Goal: Task Accomplishment & Management: Complete application form

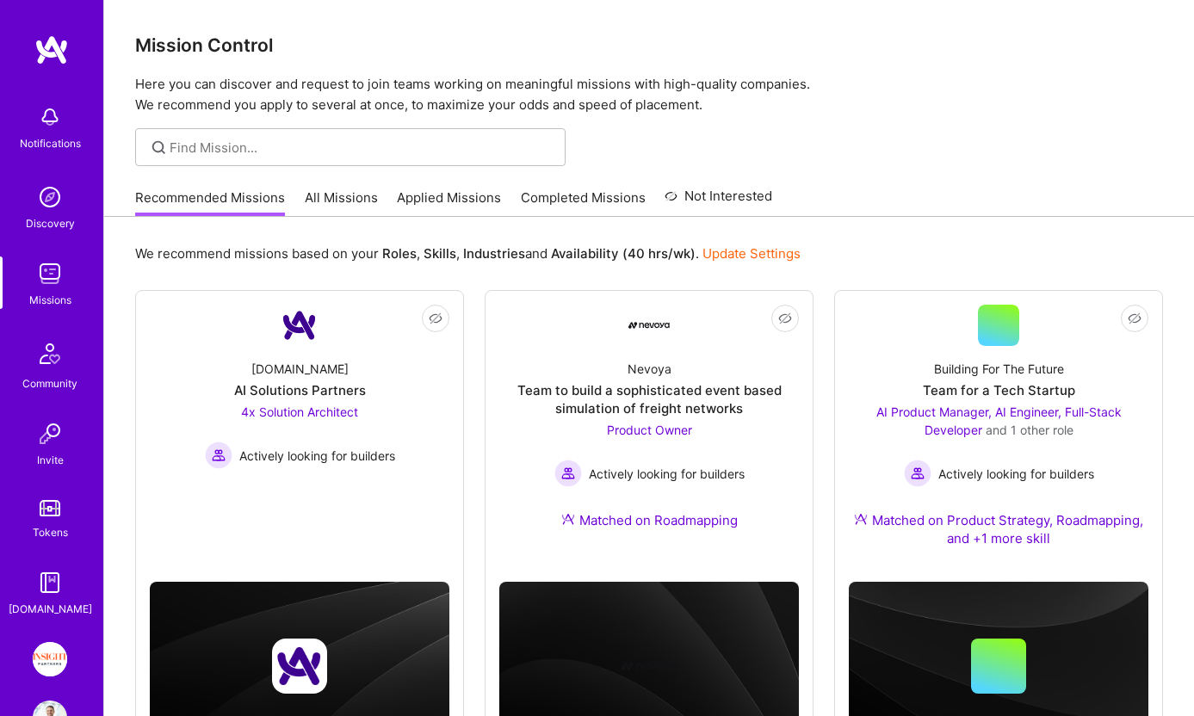
click at [48, 652] on img at bounding box center [50, 659] width 34 height 34
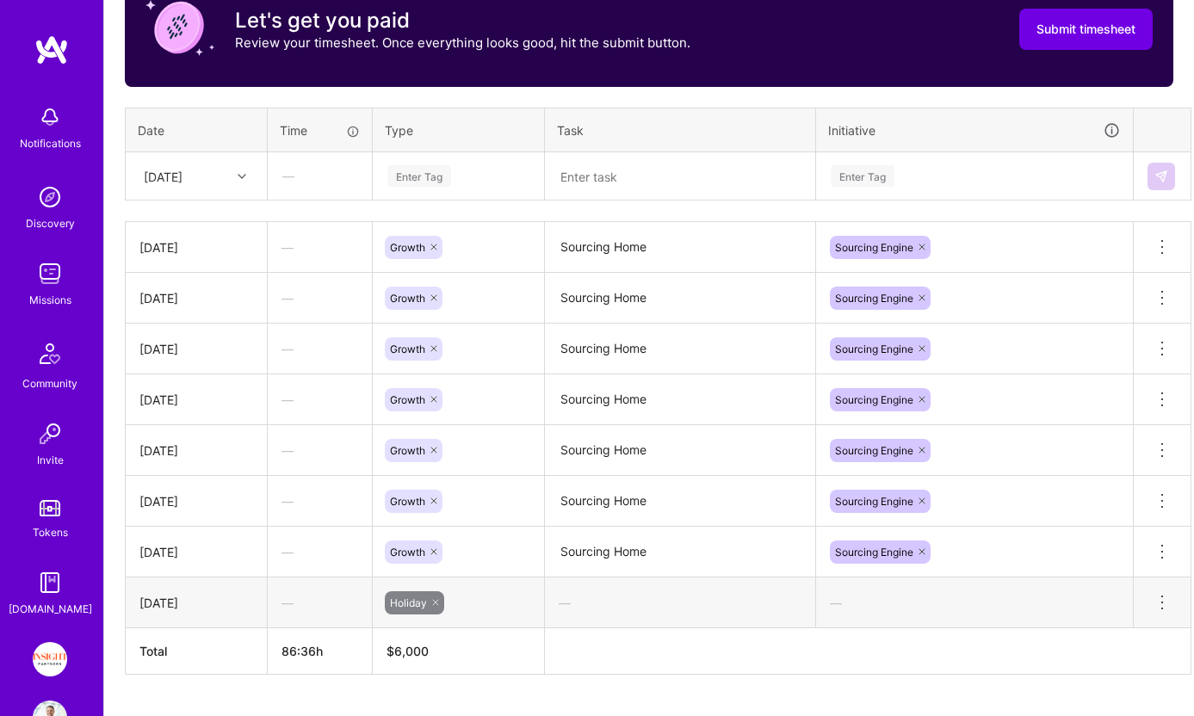
scroll to position [606, 0]
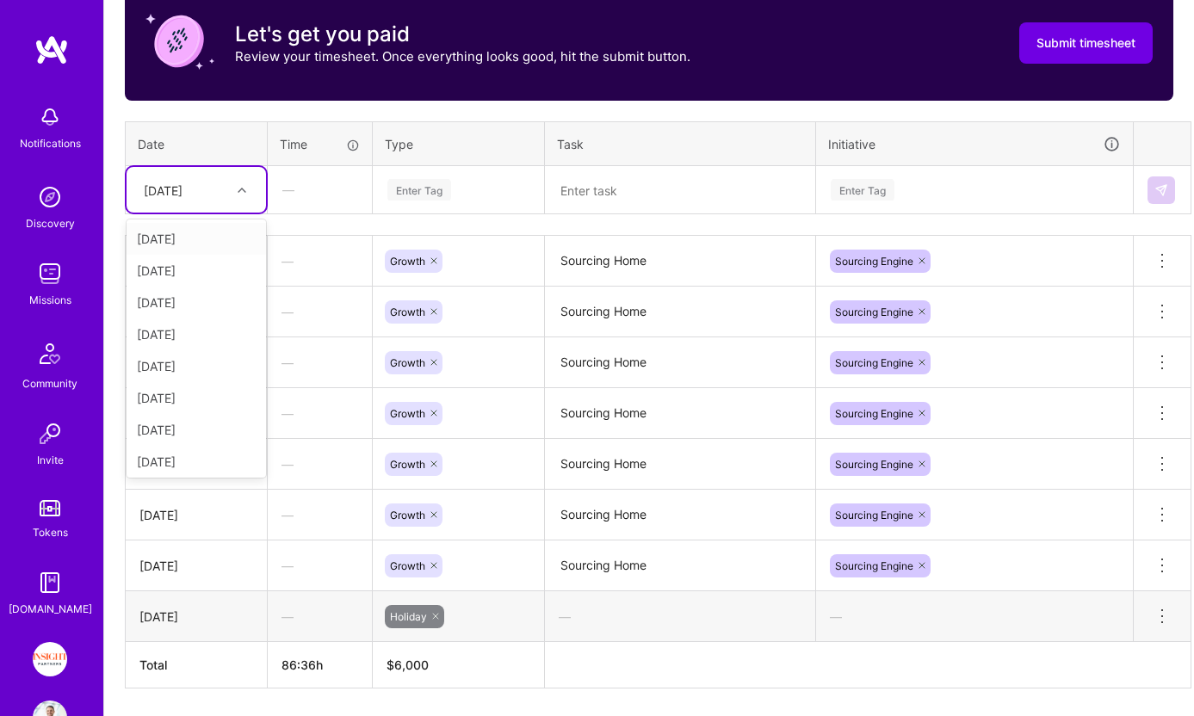
click at [228, 183] on div "[DATE]" at bounding box center [183, 190] width 96 height 28
click at [207, 359] on div "[DATE]" at bounding box center [197, 363] width 140 height 32
click at [482, 190] on div "Enter Tag" at bounding box center [459, 190] width 146 height 22
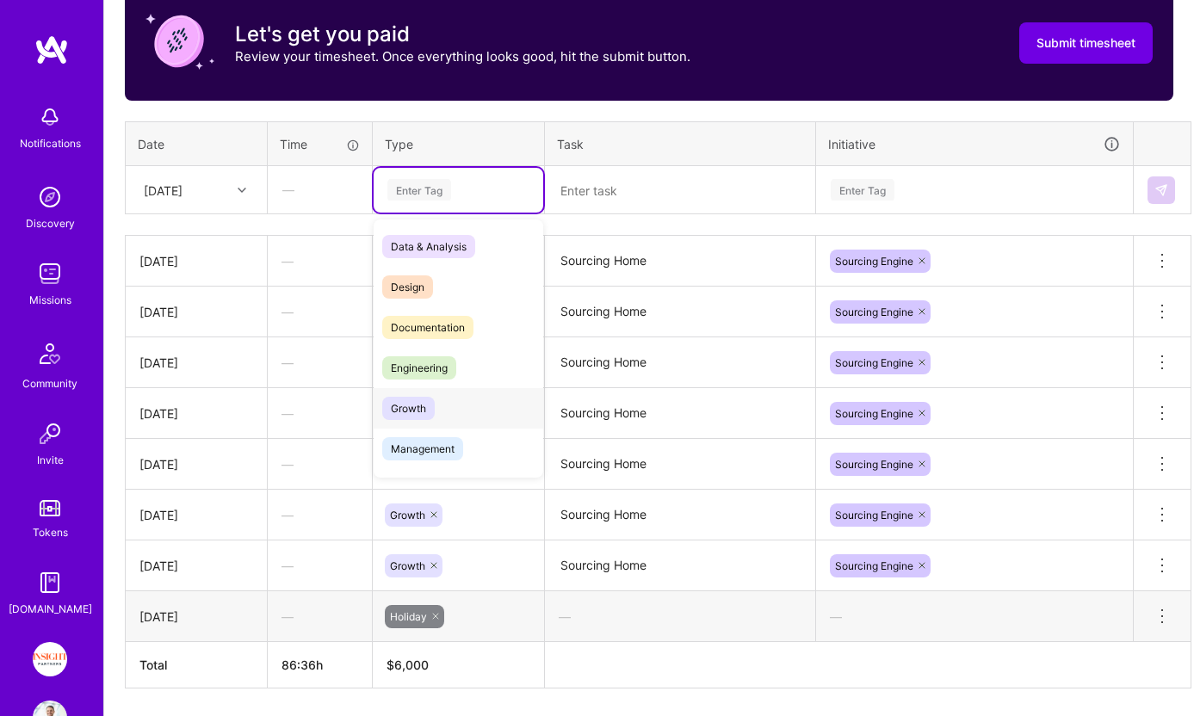
click at [458, 404] on div "Growth" at bounding box center [459, 408] width 170 height 40
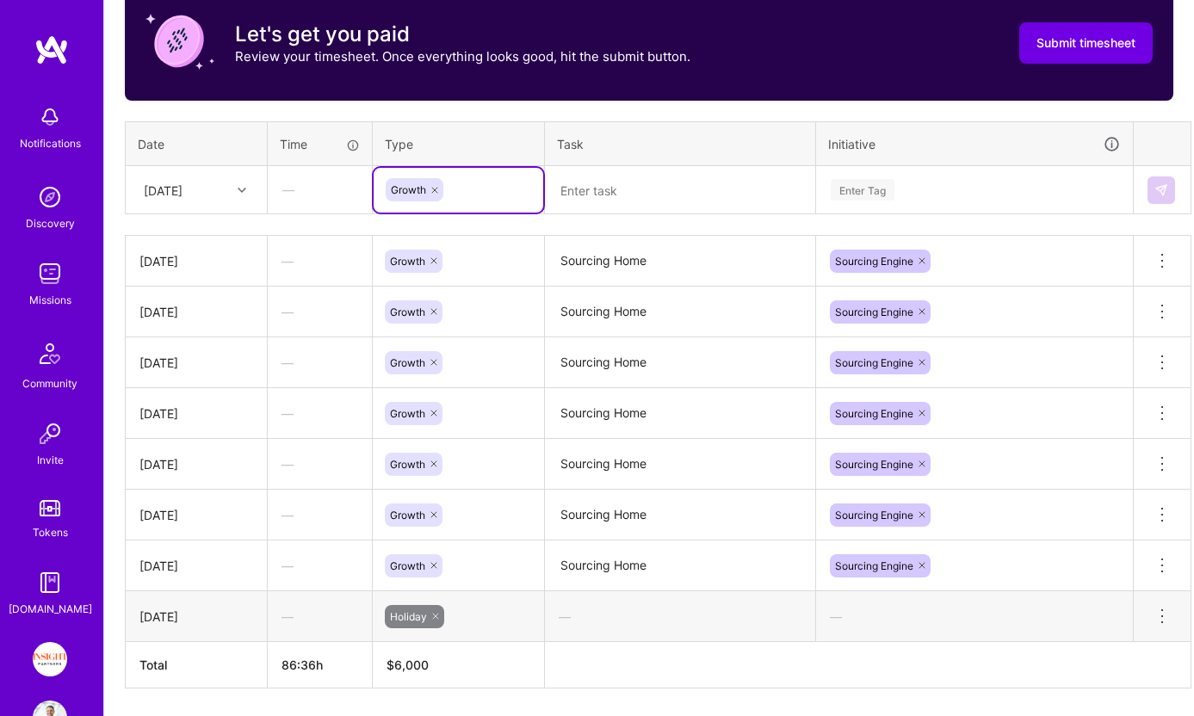
click at [666, 199] on textarea at bounding box center [680, 190] width 267 height 45
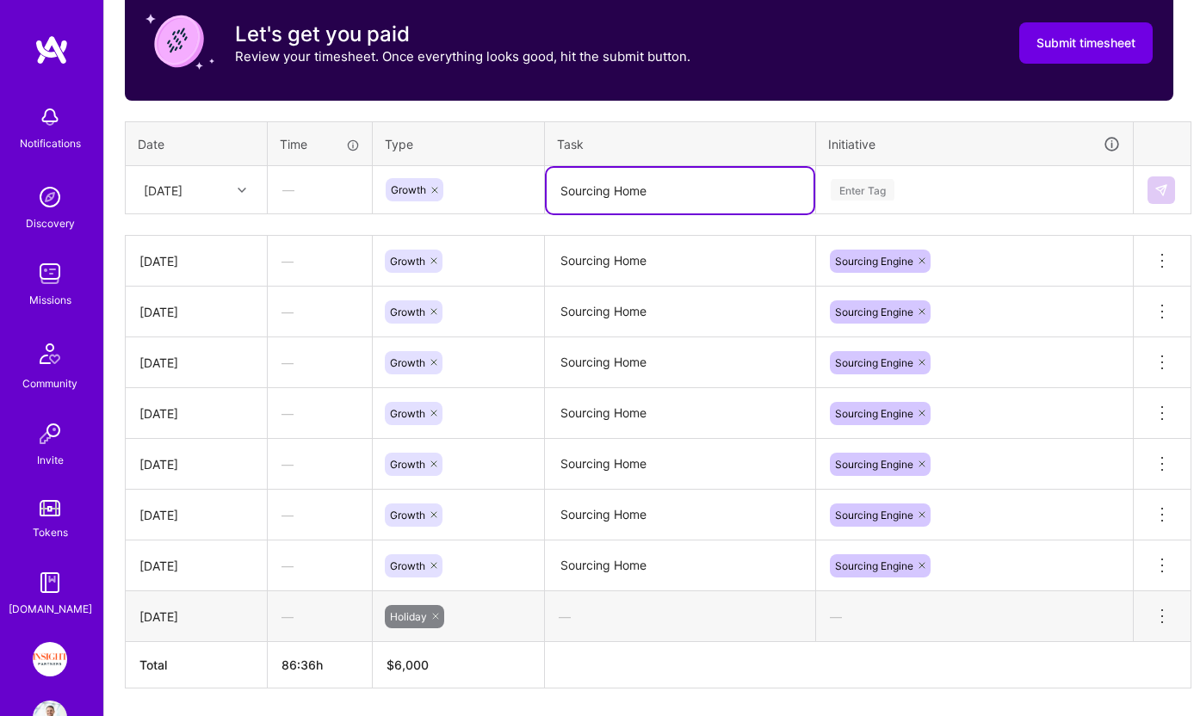
type textarea "Sourcing Home"
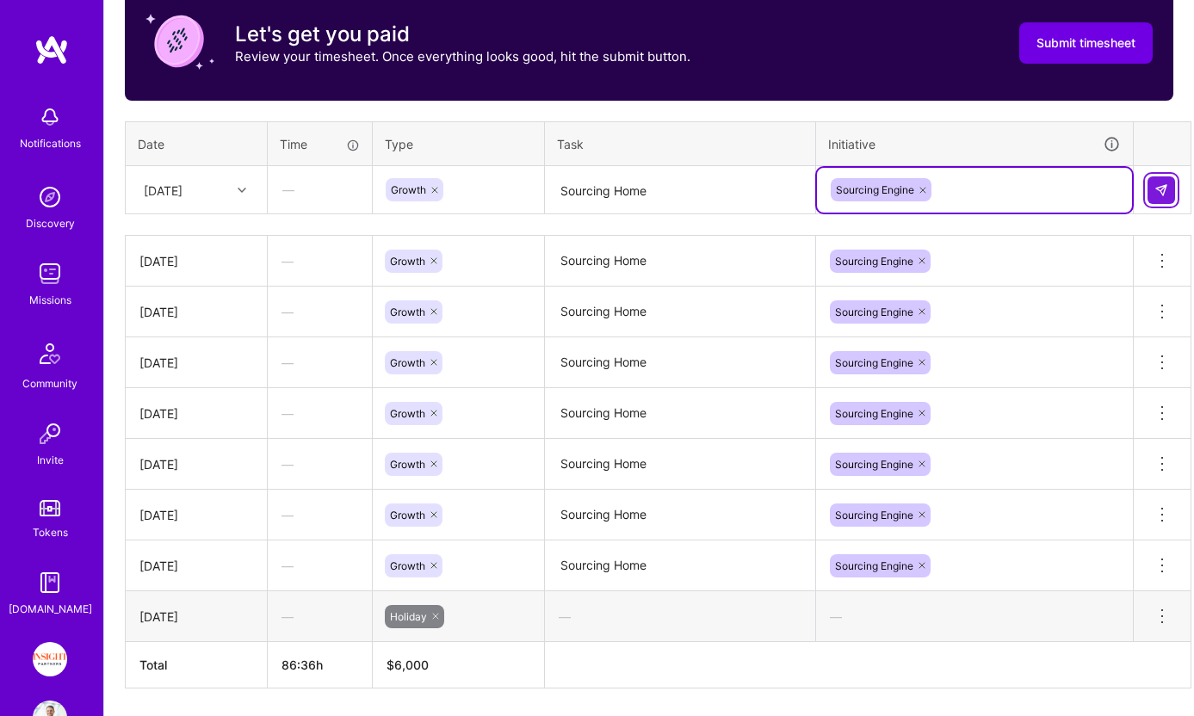
click at [1160, 198] on button at bounding box center [1162, 191] width 28 height 28
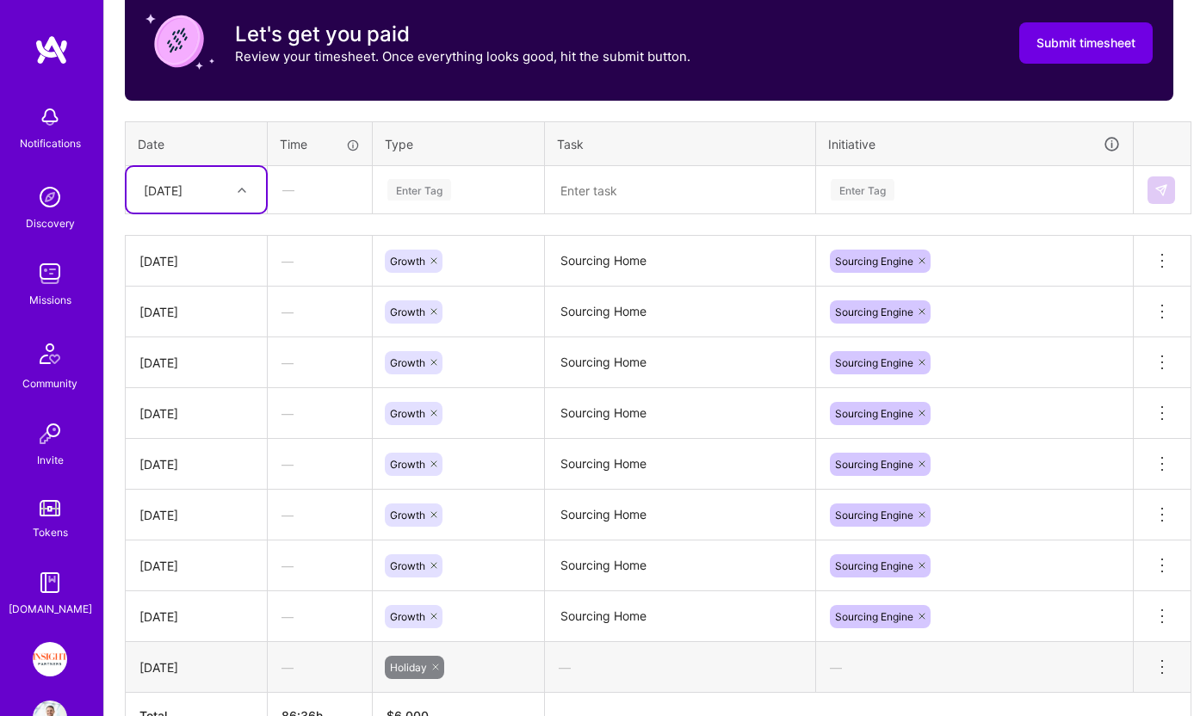
click at [243, 200] on div at bounding box center [244, 190] width 27 height 22
click at [201, 366] on div "[DATE]" at bounding box center [197, 363] width 140 height 32
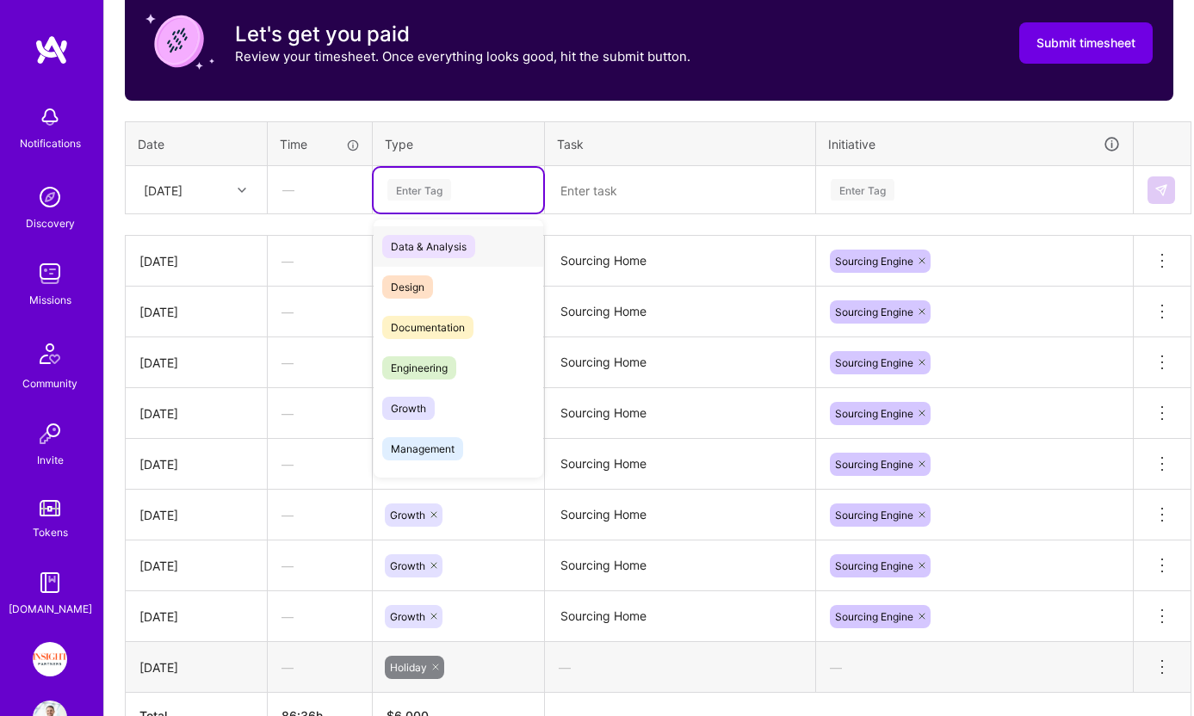
click at [421, 196] on div "Enter Tag" at bounding box center [420, 190] width 64 height 27
click at [433, 411] on span "Growth" at bounding box center [408, 408] width 53 height 23
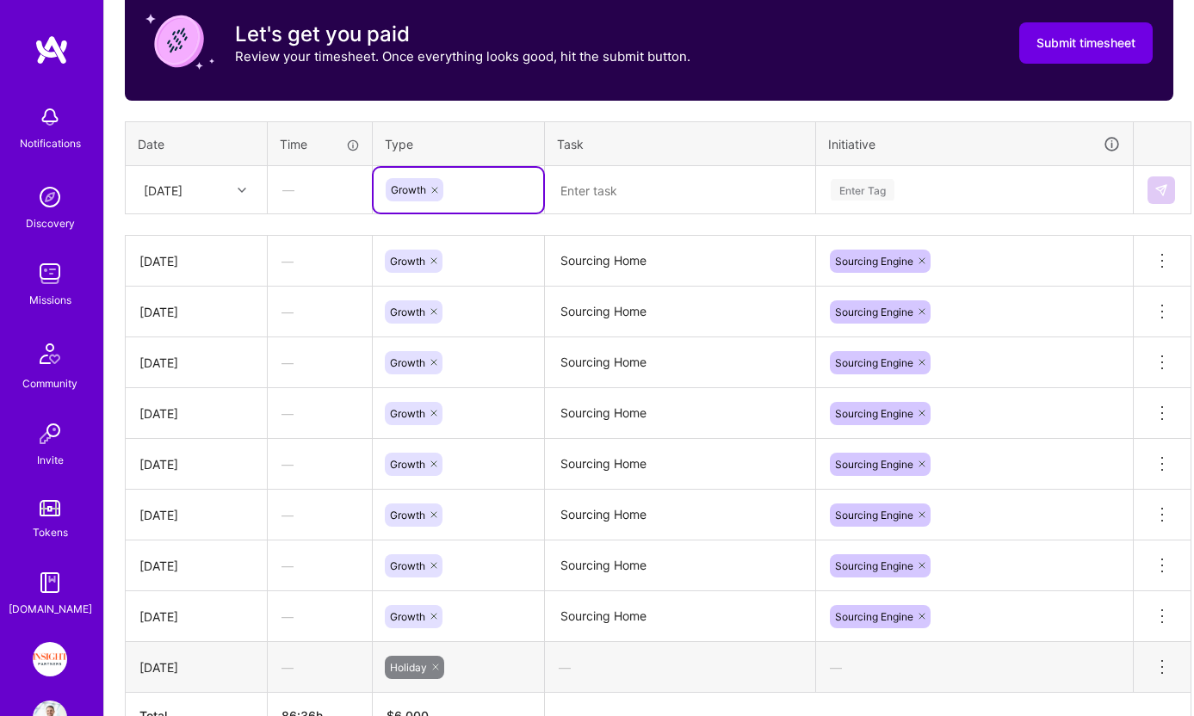
click at [654, 198] on textarea at bounding box center [680, 191] width 267 height 46
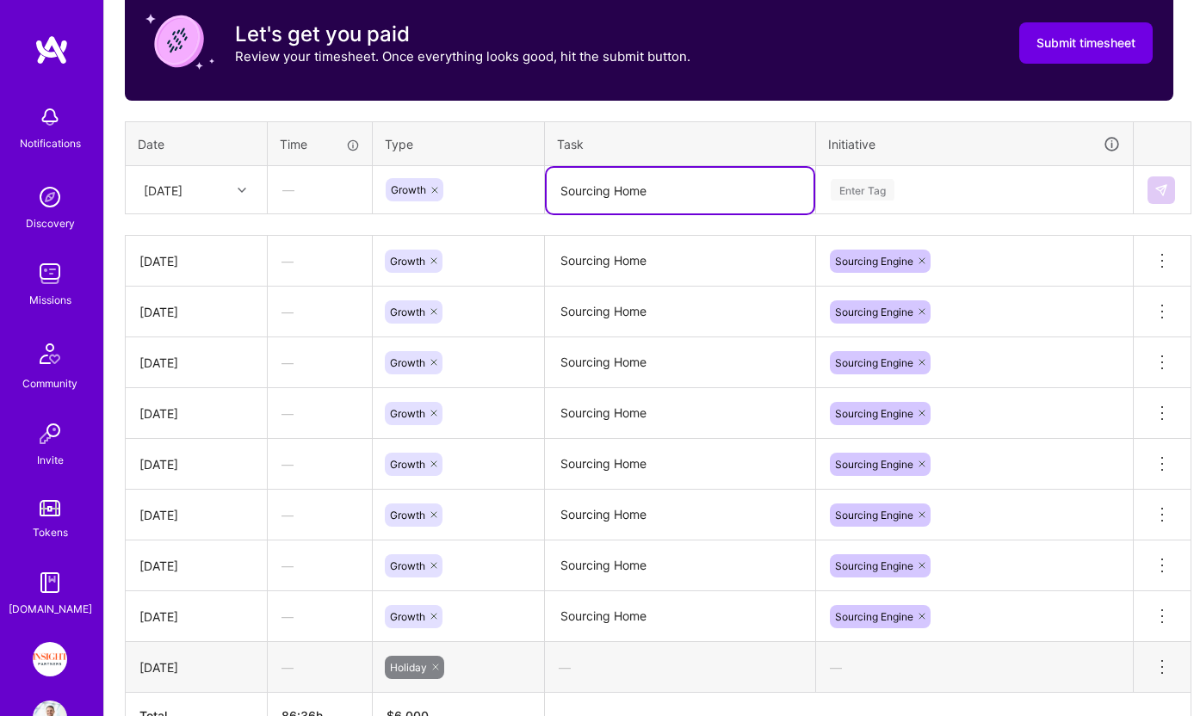
type textarea "Sourcing Home"
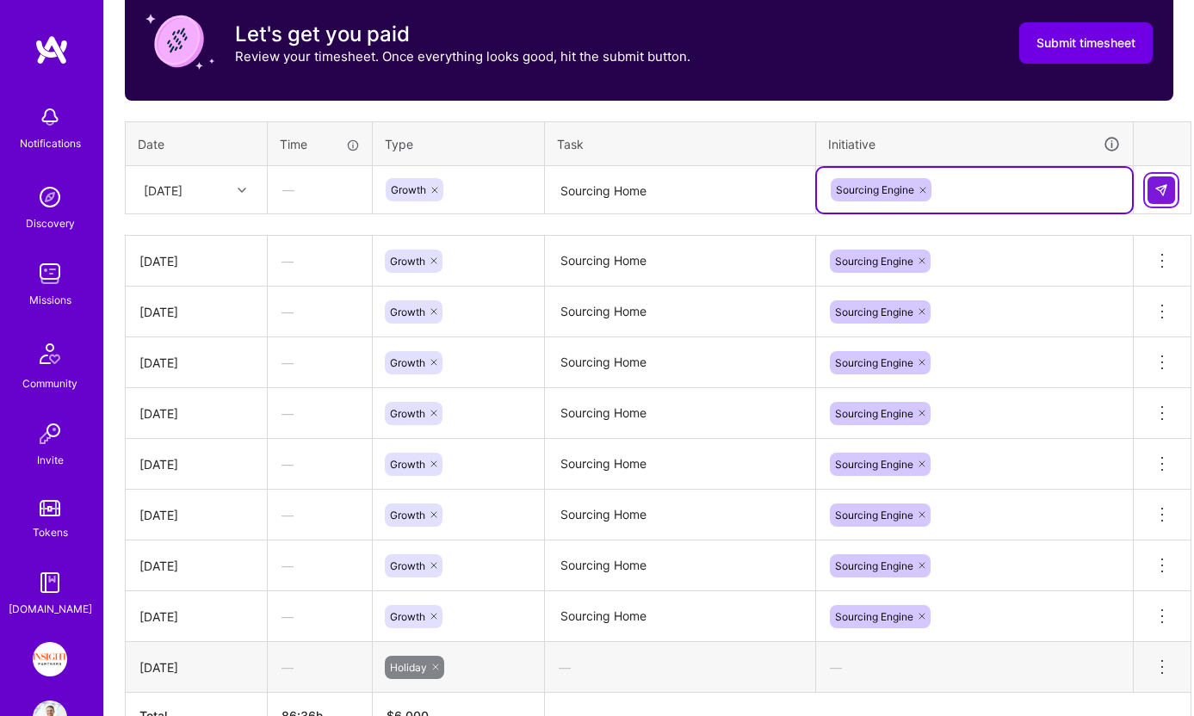
click at [1165, 200] on button at bounding box center [1162, 191] width 28 height 28
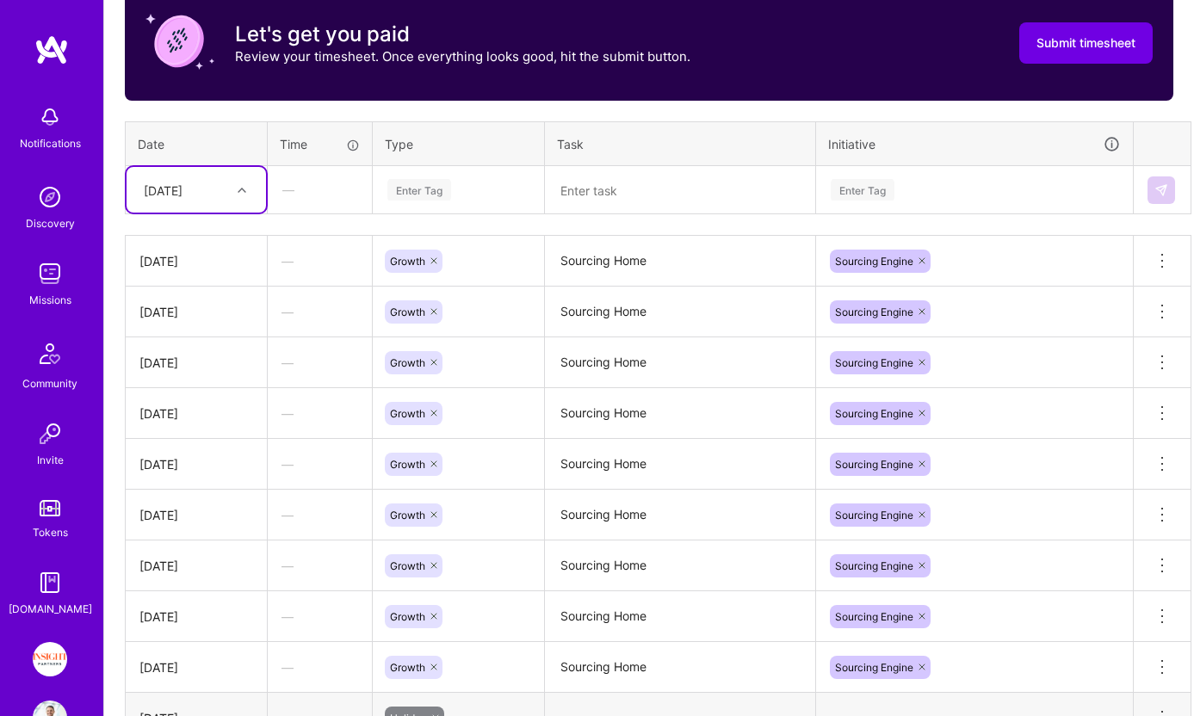
click at [231, 206] on div "[DATE]" at bounding box center [197, 190] width 140 height 46
click at [197, 459] on div "[DATE]" at bounding box center [197, 459] width 140 height 32
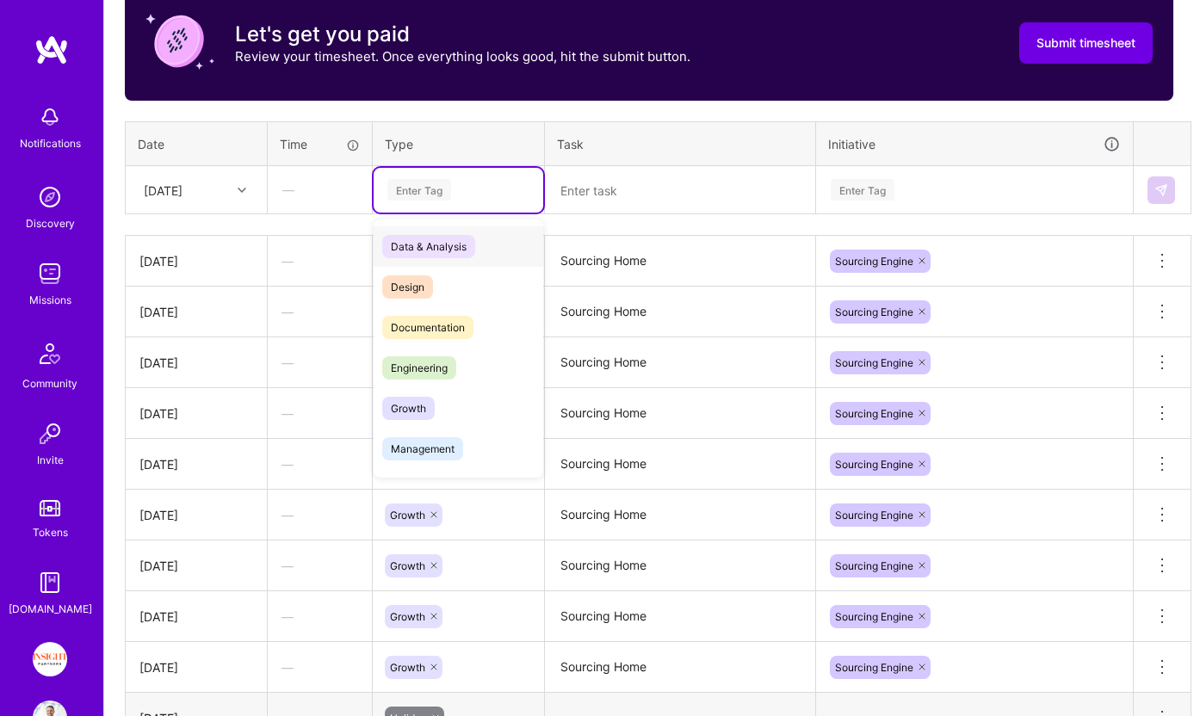
click at [451, 199] on div "Enter Tag" at bounding box center [420, 190] width 64 height 27
click at [420, 418] on span "Growth" at bounding box center [408, 408] width 53 height 23
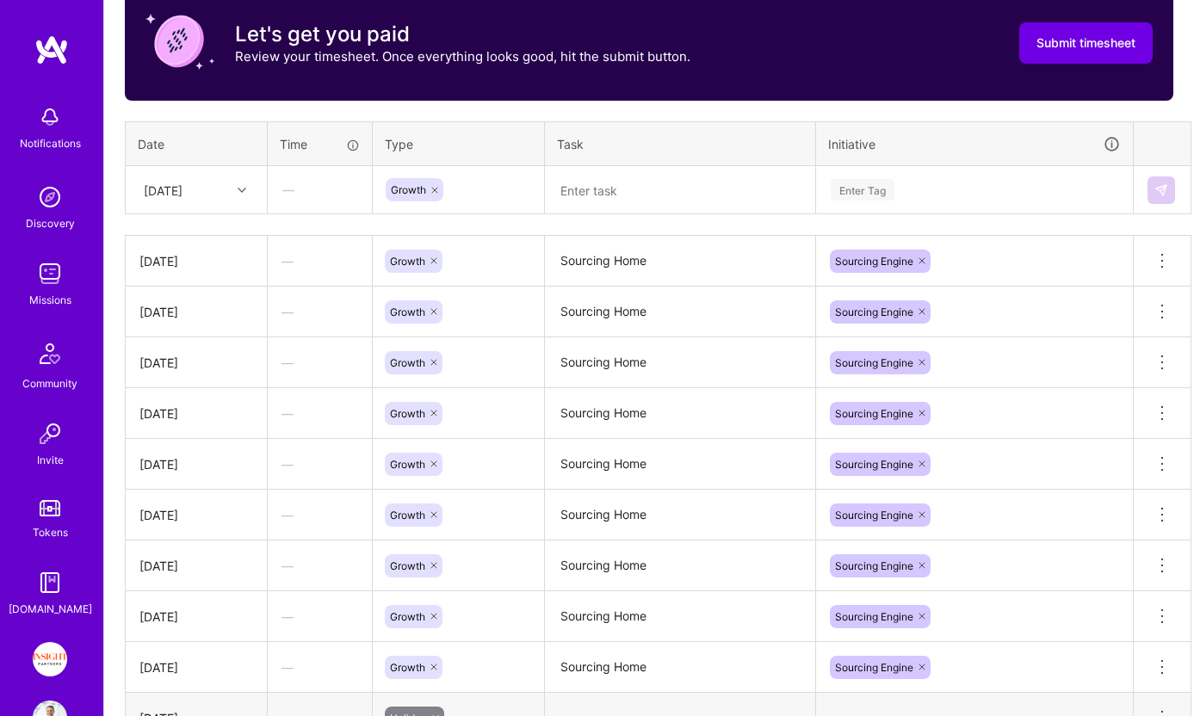
click at [704, 163] on th "Task" at bounding box center [680, 143] width 271 height 45
click at [694, 185] on textarea at bounding box center [680, 191] width 267 height 46
type textarea "Sourcing Home"
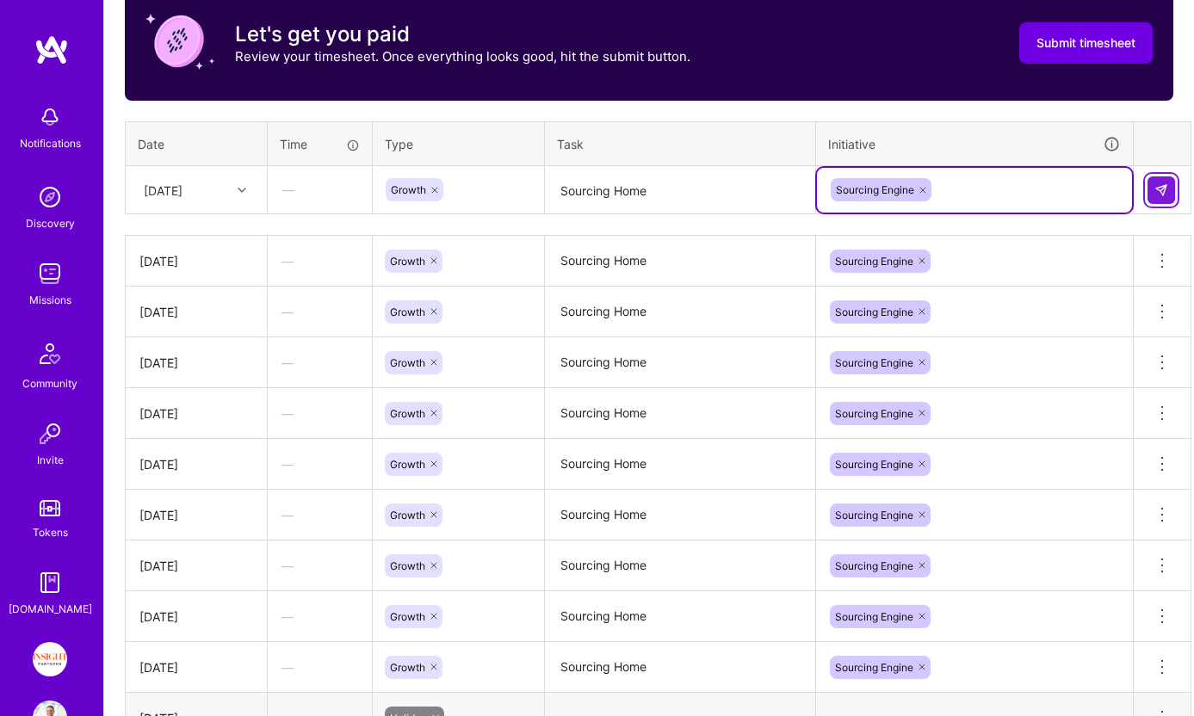
click at [1172, 188] on button at bounding box center [1162, 191] width 28 height 28
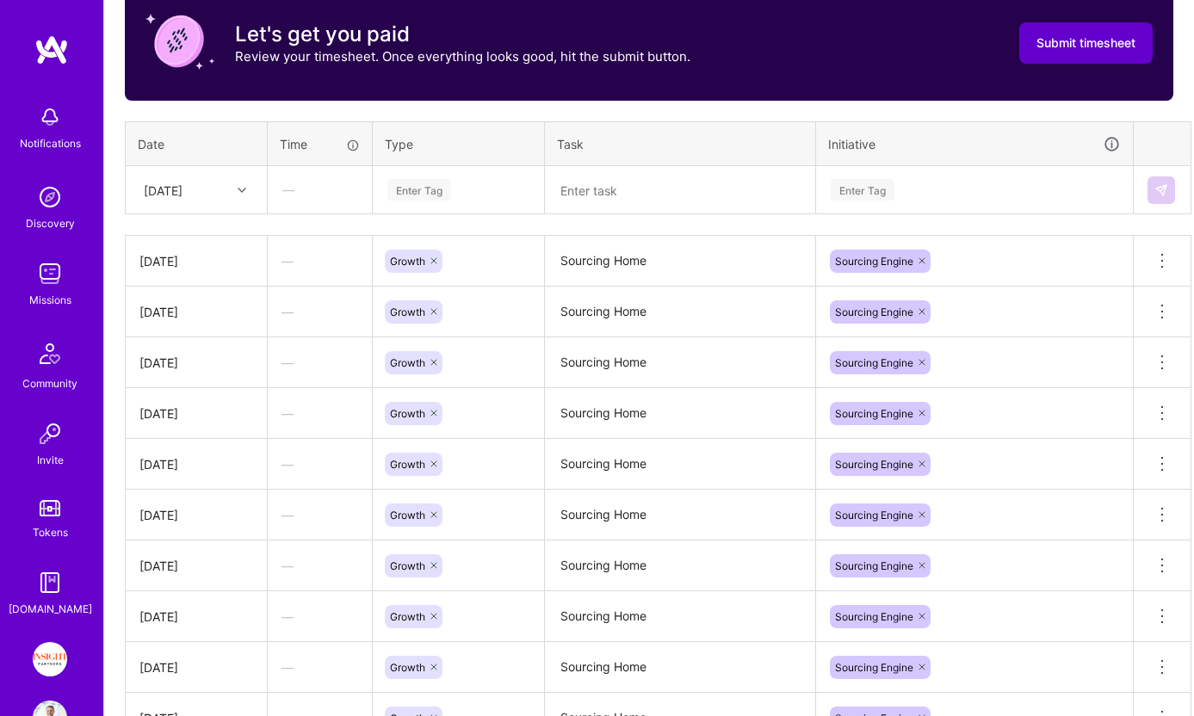
click at [1118, 40] on span "Submit timesheet" at bounding box center [1086, 42] width 99 height 17
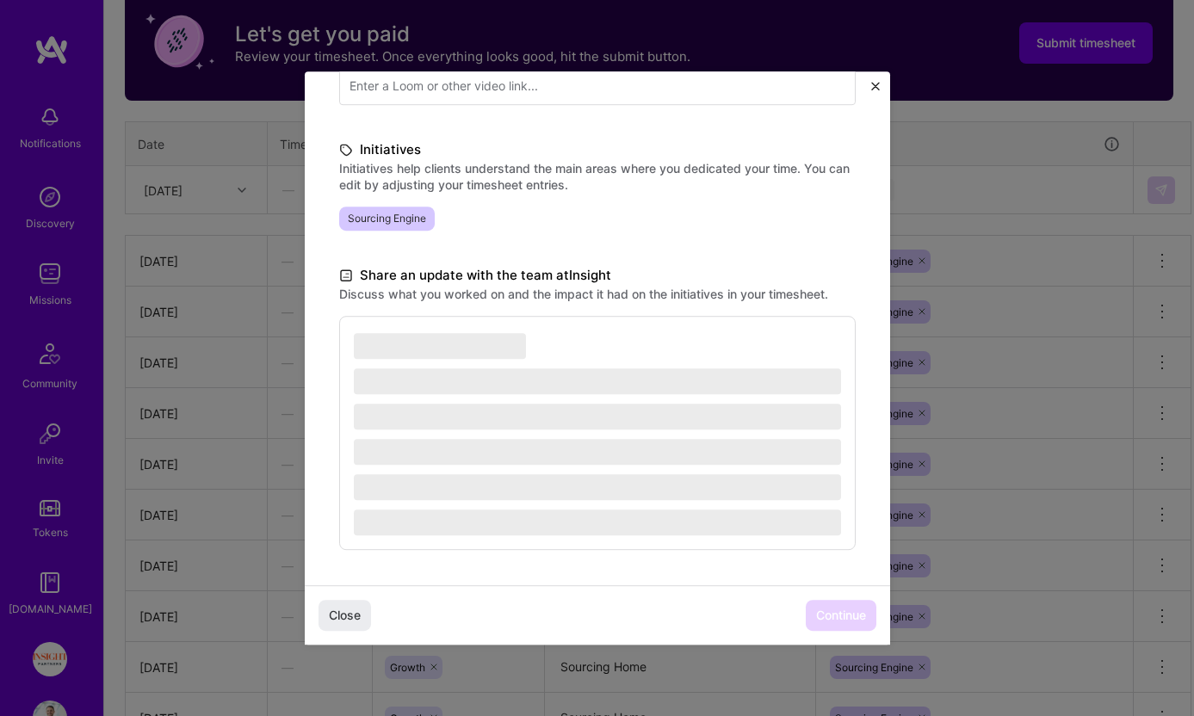
scroll to position [343, 0]
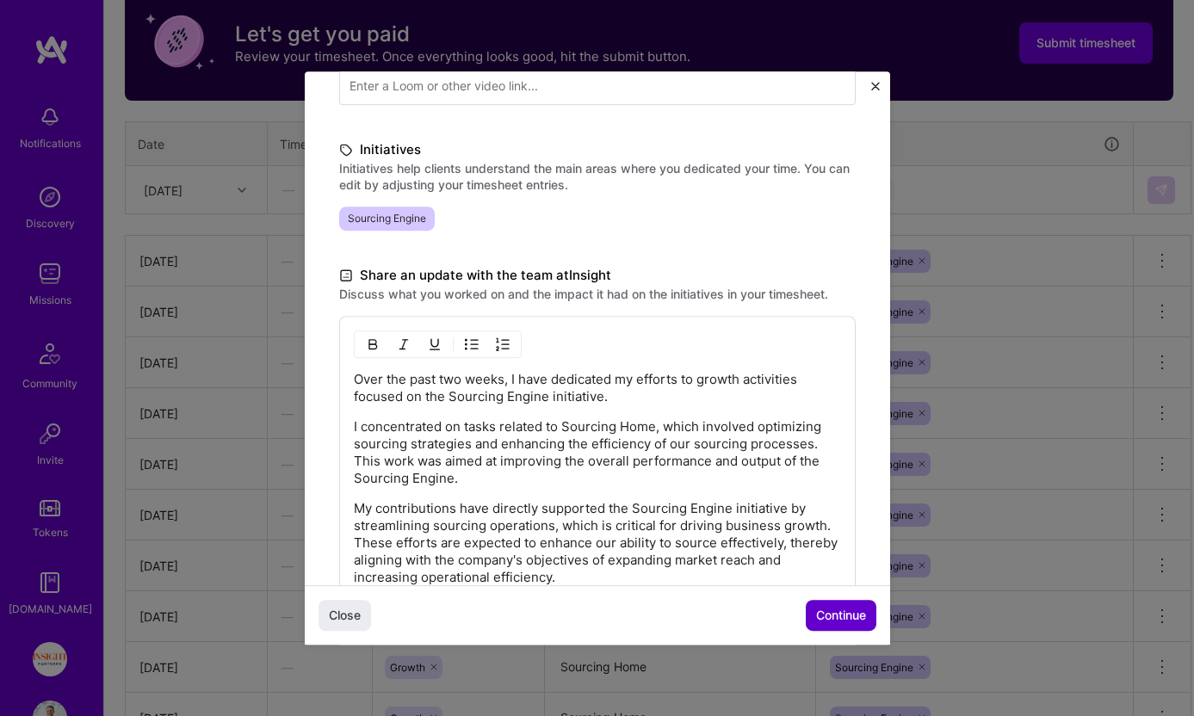
click at [851, 611] on span "Continue" at bounding box center [841, 615] width 50 height 17
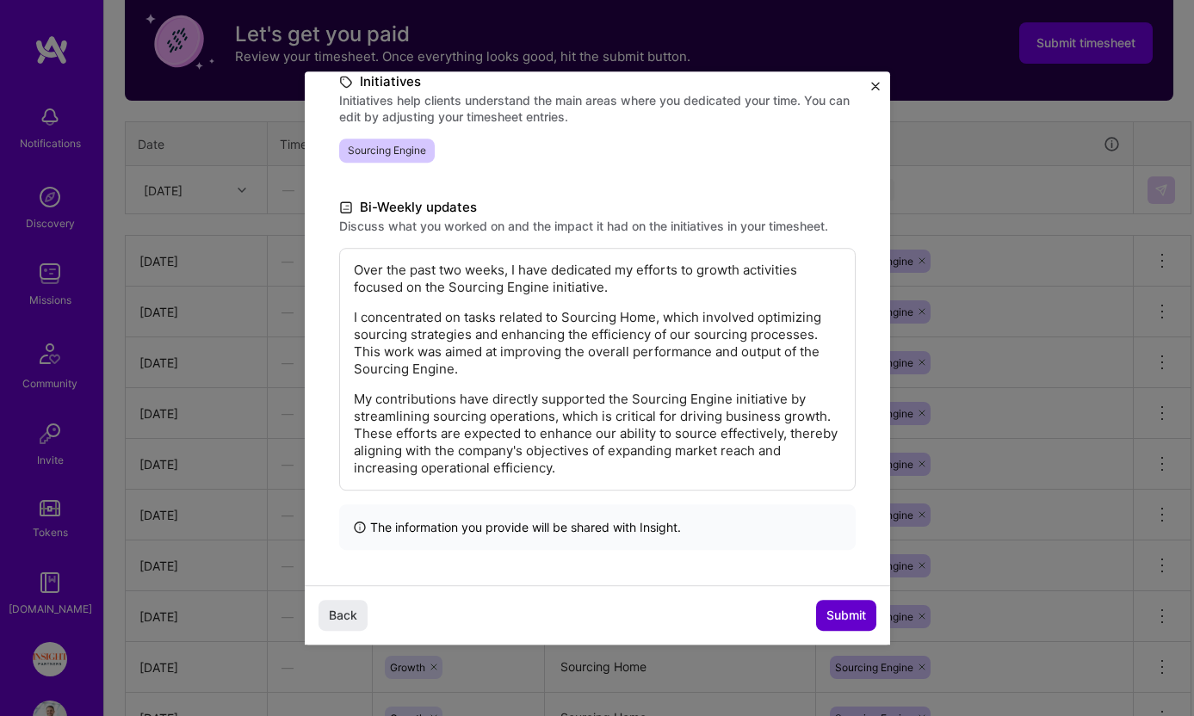
scroll to position [239, 0]
click at [851, 611] on span "Submit" at bounding box center [847, 615] width 40 height 17
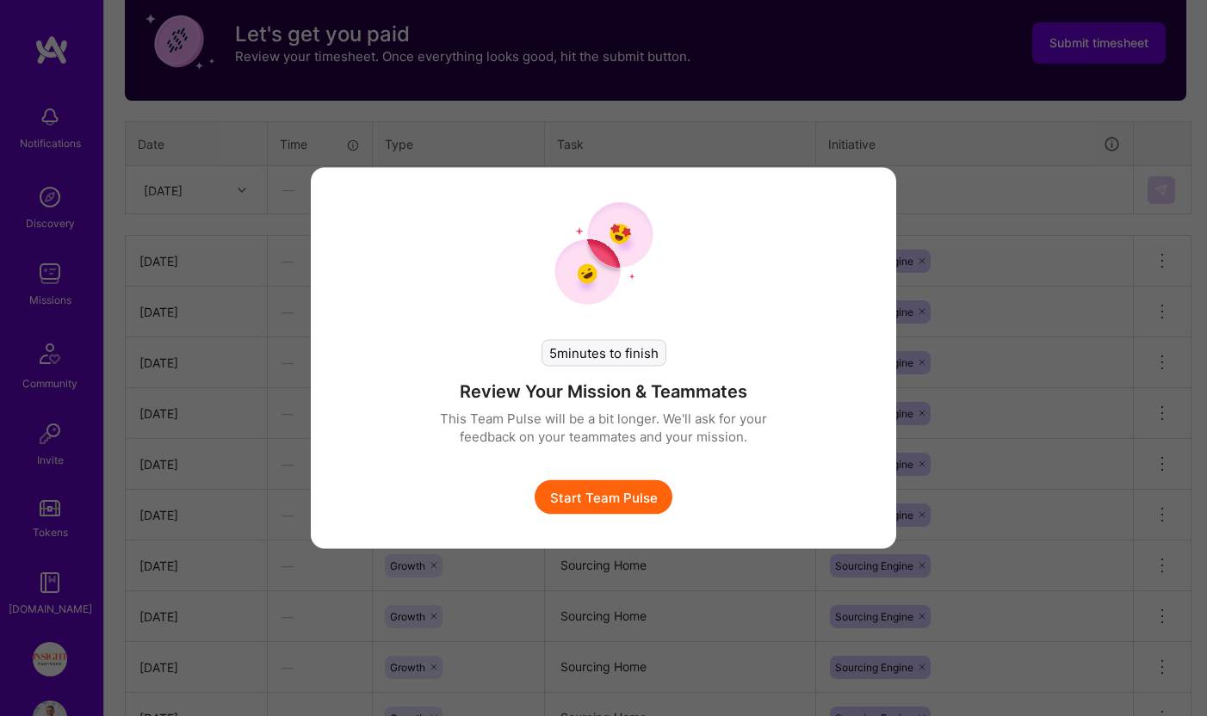
click at [644, 499] on button "Start Team Pulse" at bounding box center [604, 498] width 138 height 34
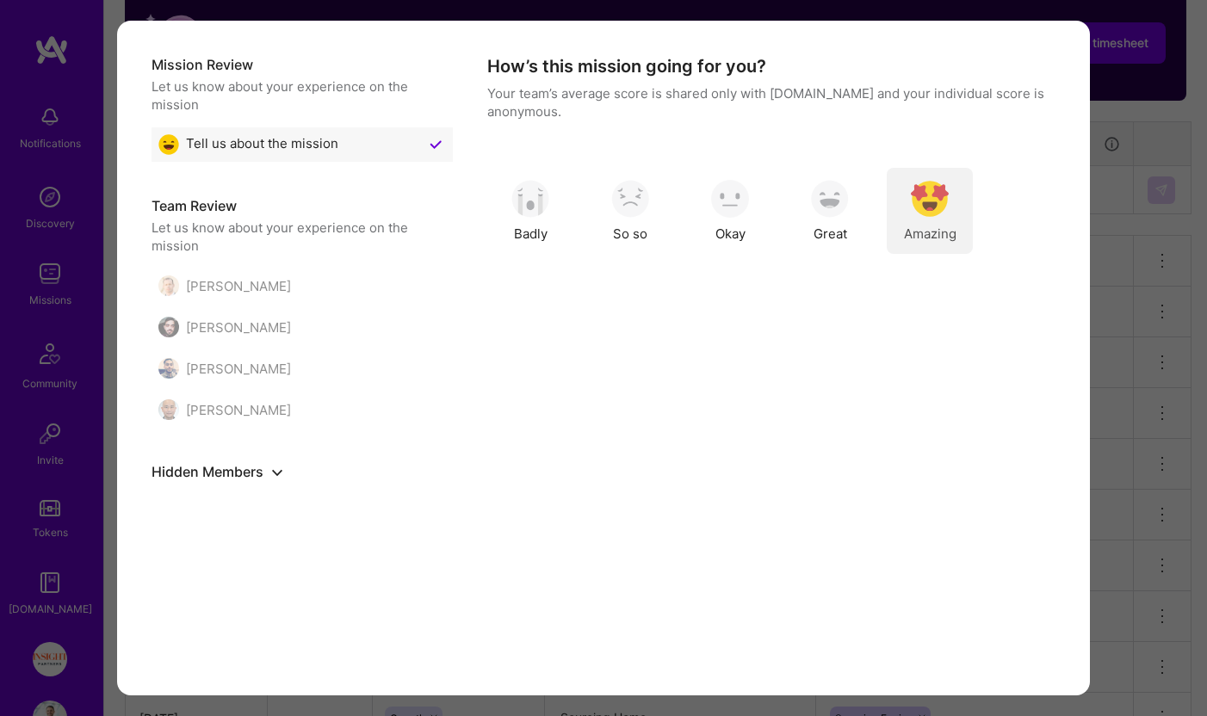
click at [921, 215] on img "modal" at bounding box center [930, 199] width 38 height 38
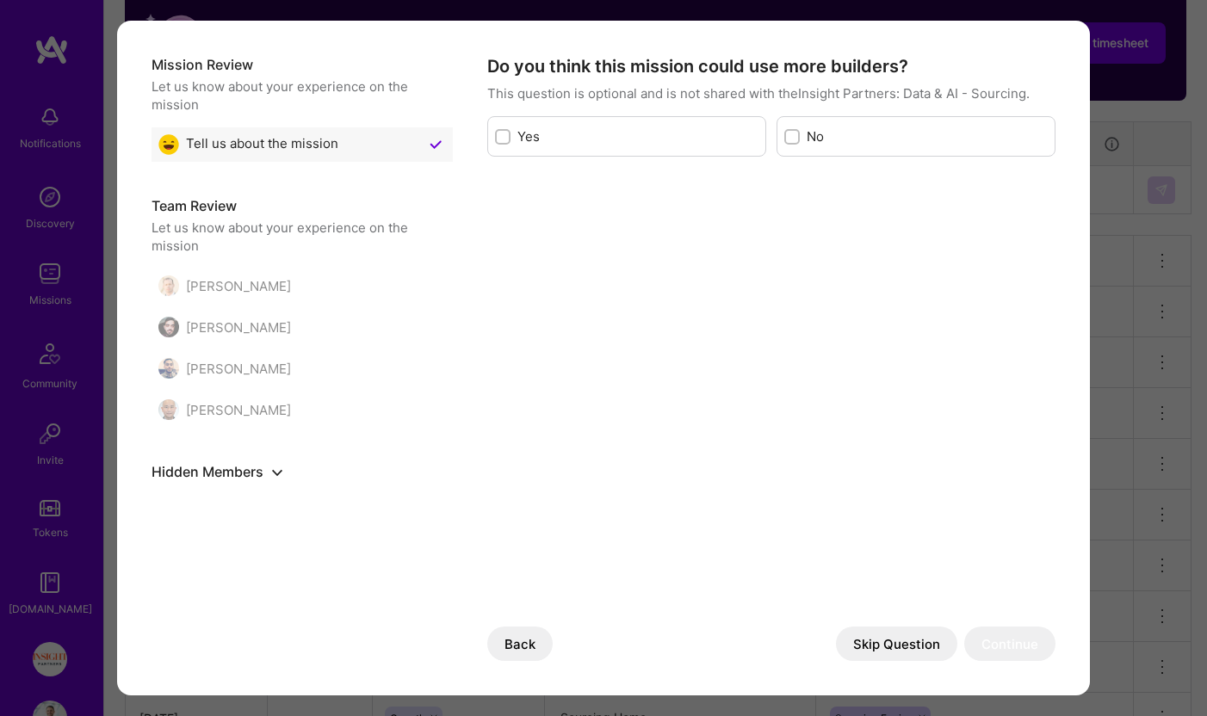
click at [672, 142] on label "Yes" at bounding box center [638, 136] width 241 height 18
click at [511, 142] on input "modal" at bounding box center [505, 138] width 12 height 12
checkbox input "true"
click at [1011, 650] on button "Continue" at bounding box center [1009, 644] width 91 height 34
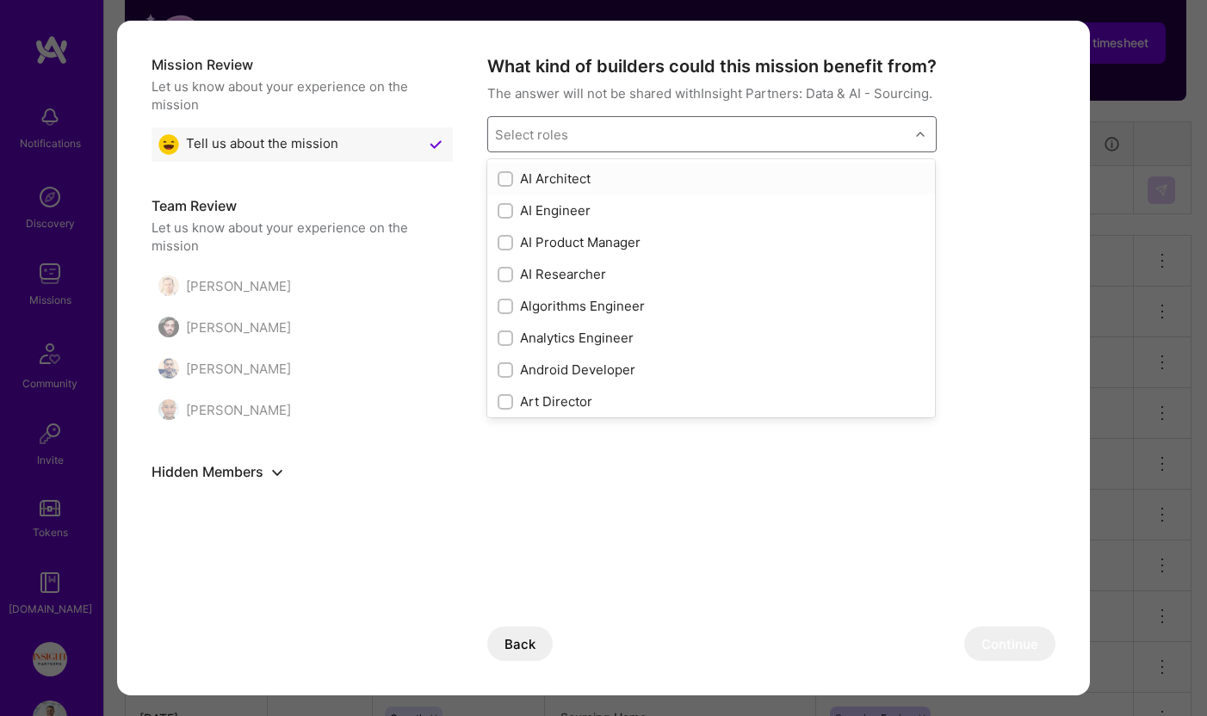
click at [846, 141] on div "Select roles" at bounding box center [698, 134] width 421 height 34
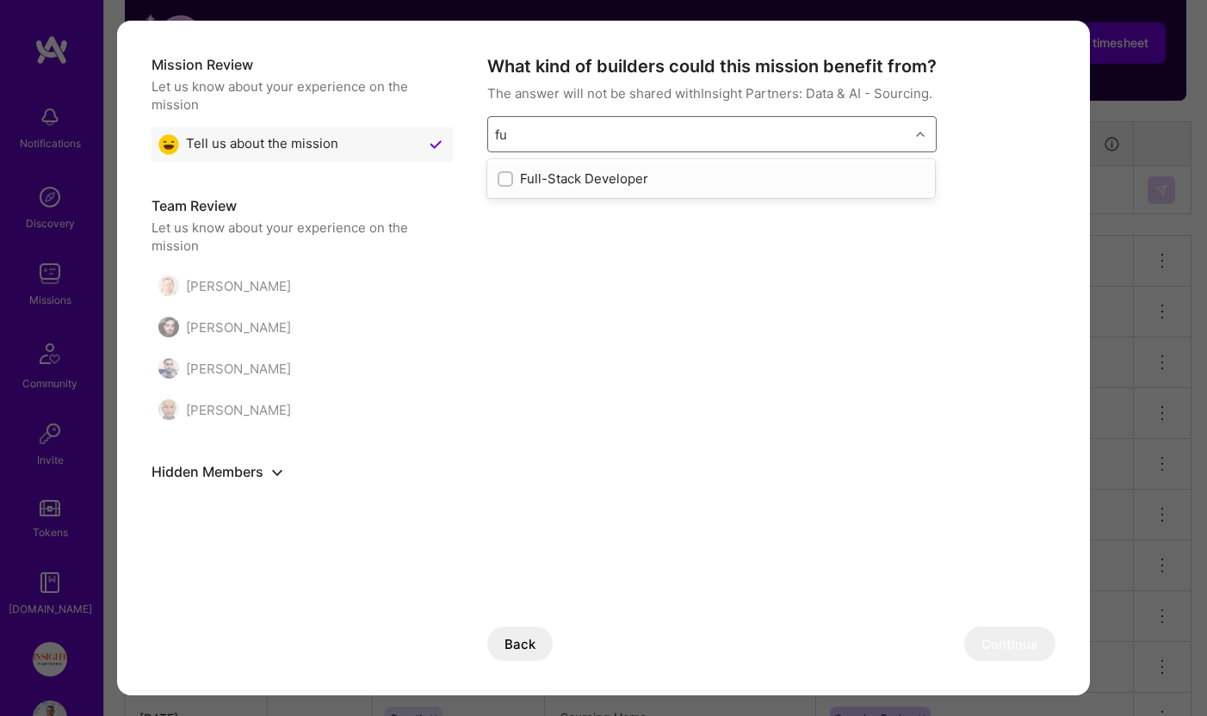
type input "ful"
click at [759, 183] on div "Full-Stack Developer" at bounding box center [711, 179] width 427 height 18
checkbox input "true"
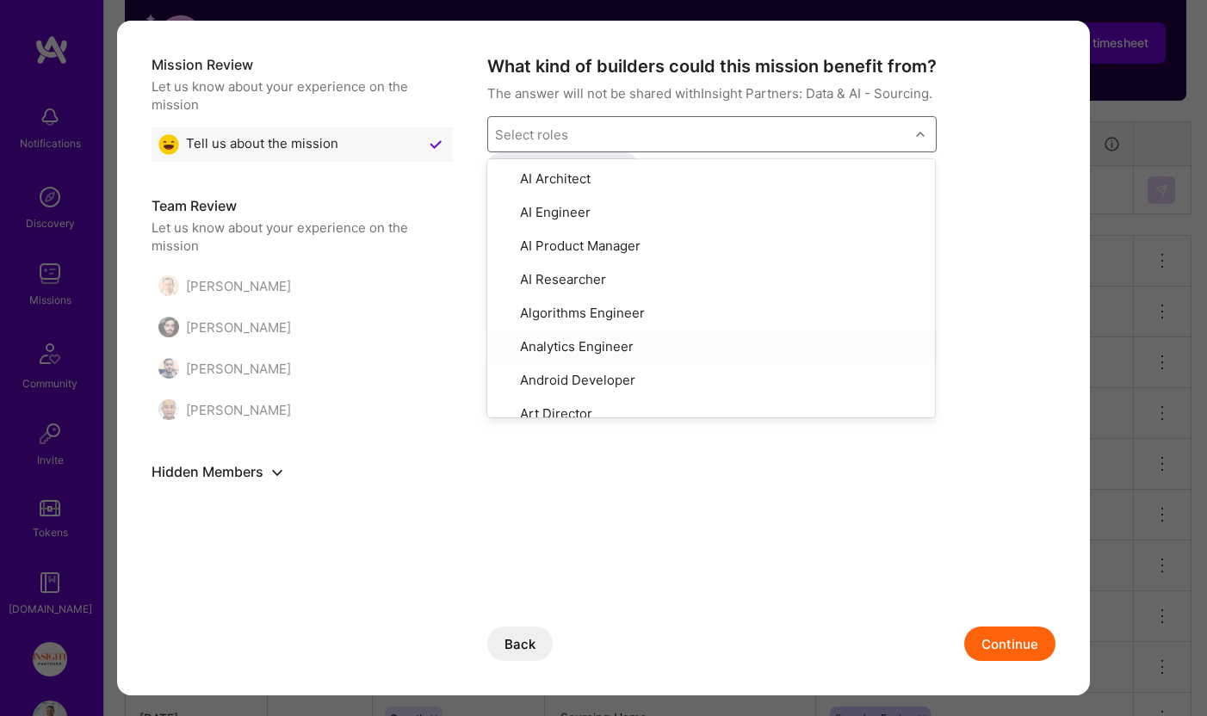
click at [1019, 648] on button "Continue" at bounding box center [1009, 644] width 91 height 34
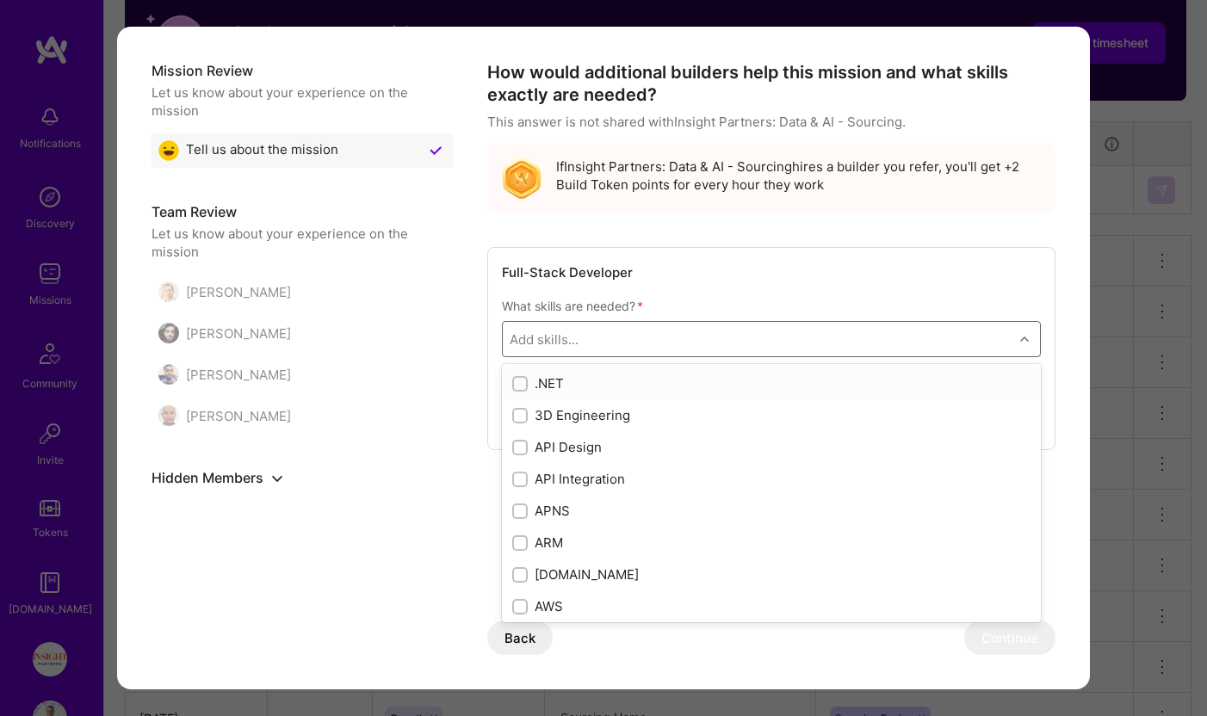
click at [941, 322] on div "Add skills..." at bounding box center [758, 339] width 511 height 34
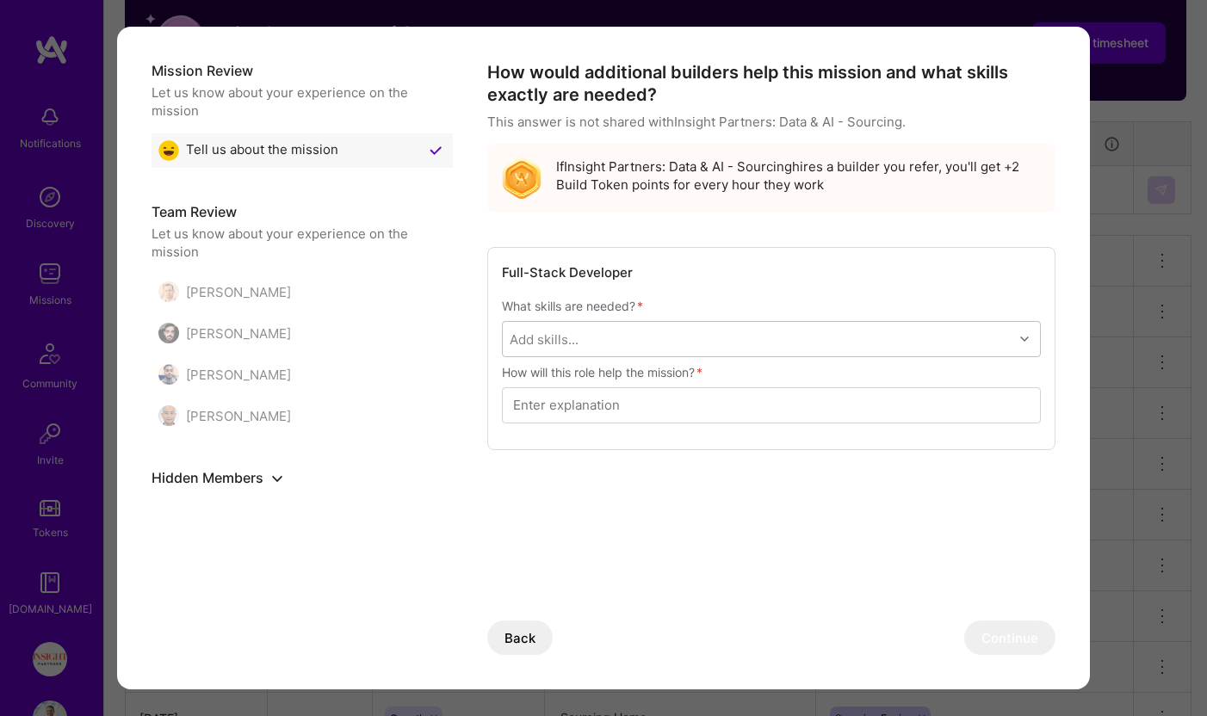
click at [968, 242] on div "How would additional builders help this mission and what skills exactly are nee…" at bounding box center [771, 255] width 568 height 389
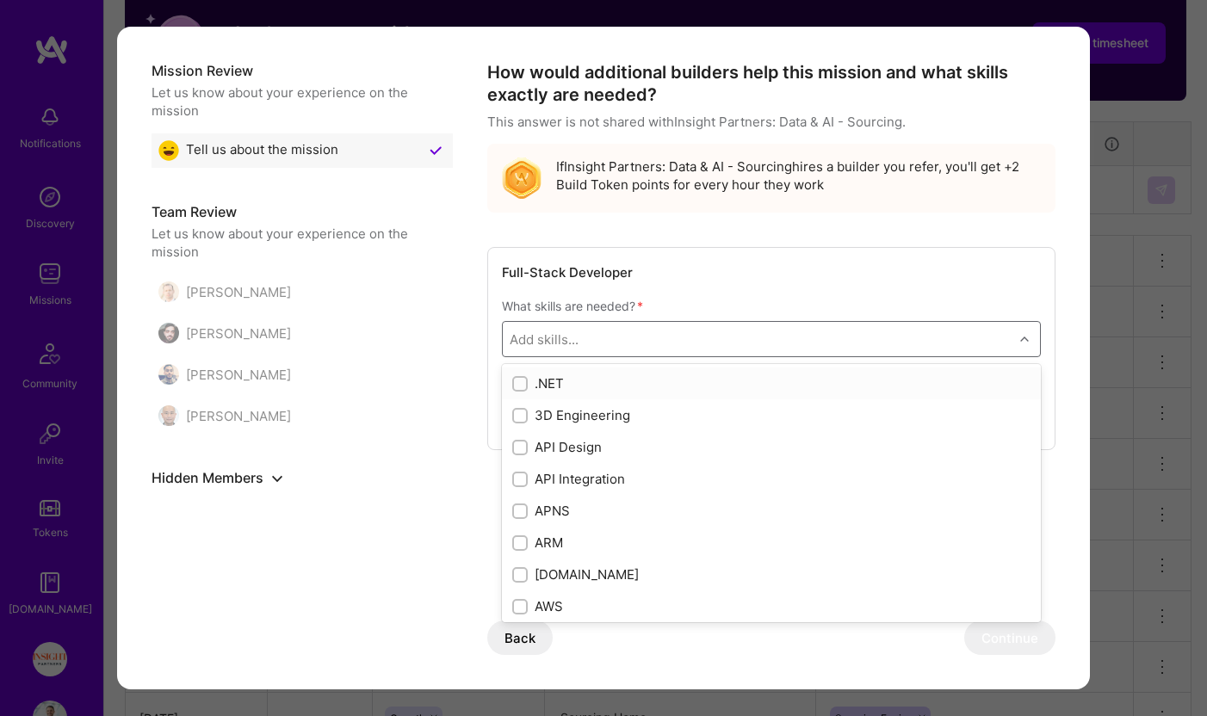
click at [872, 353] on div "Add skills..." at bounding box center [758, 339] width 511 height 34
type input "type"
click at [801, 415] on div "TypeScript" at bounding box center [771, 415] width 518 height 18
checkbox input "true"
click at [903, 256] on div "Full-Stack Developer What skills are needed? * option TypeScript, selected. opt…" at bounding box center [771, 362] width 568 height 231
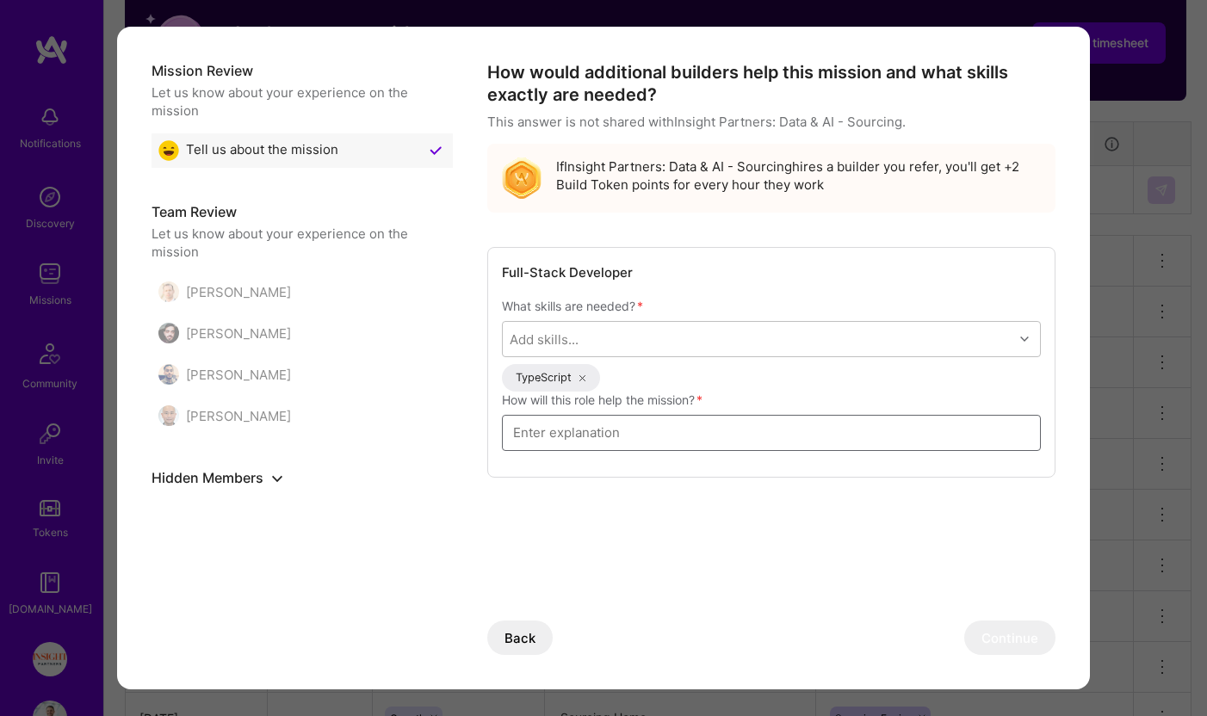
click at [912, 434] on input "modal" at bounding box center [771, 433] width 517 height 47
type input "build more"
click at [1024, 635] on button "Continue" at bounding box center [1009, 638] width 91 height 34
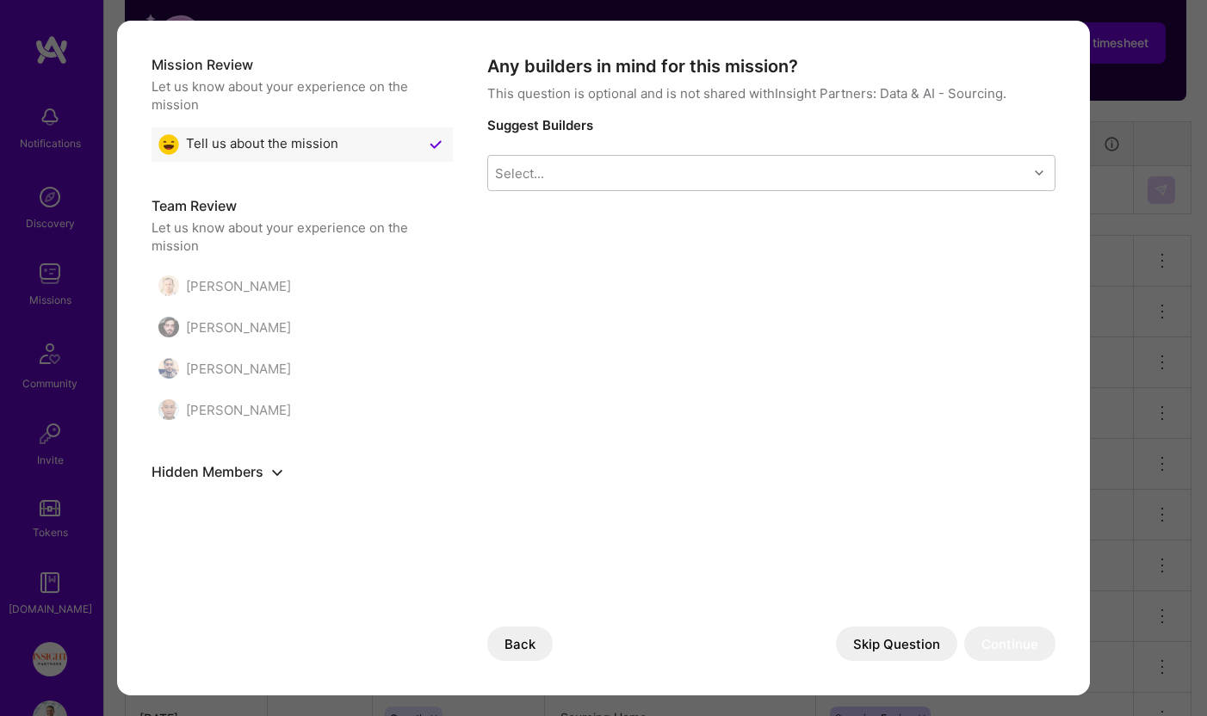
click at [882, 638] on button "Skip Question" at bounding box center [896, 644] width 121 height 34
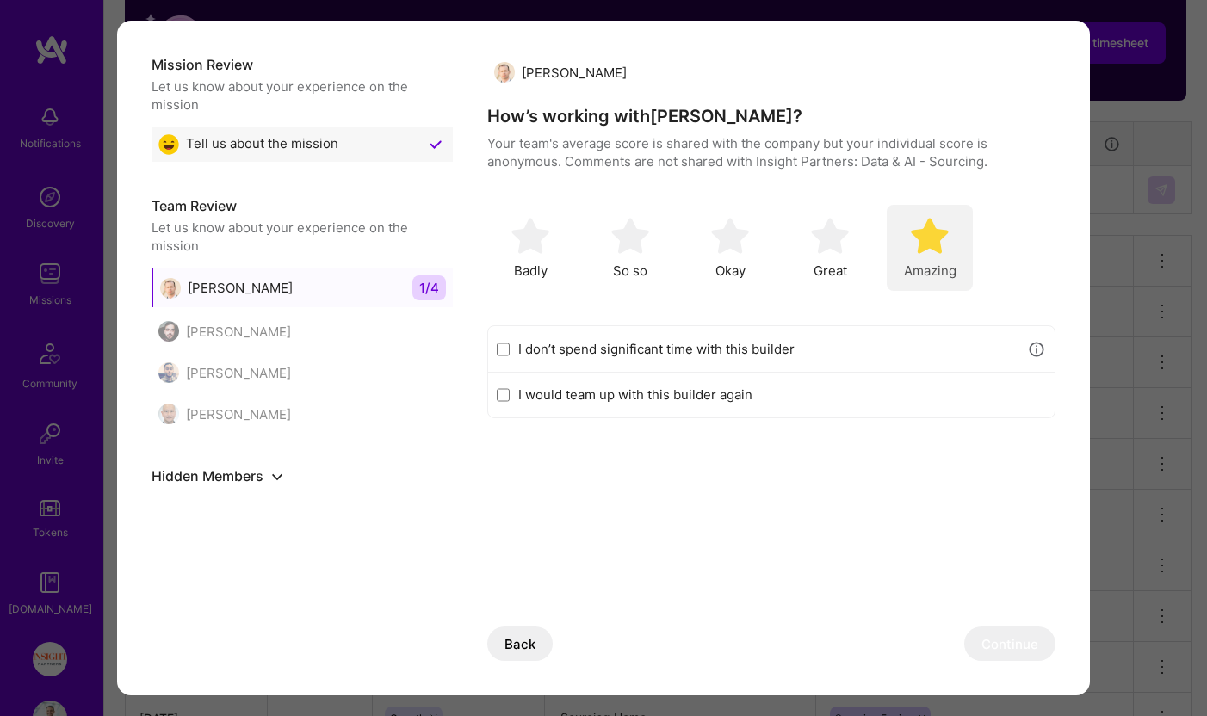
click at [931, 228] on img "modal" at bounding box center [930, 236] width 38 height 38
click at [983, 637] on button "Continue" at bounding box center [1009, 644] width 91 height 34
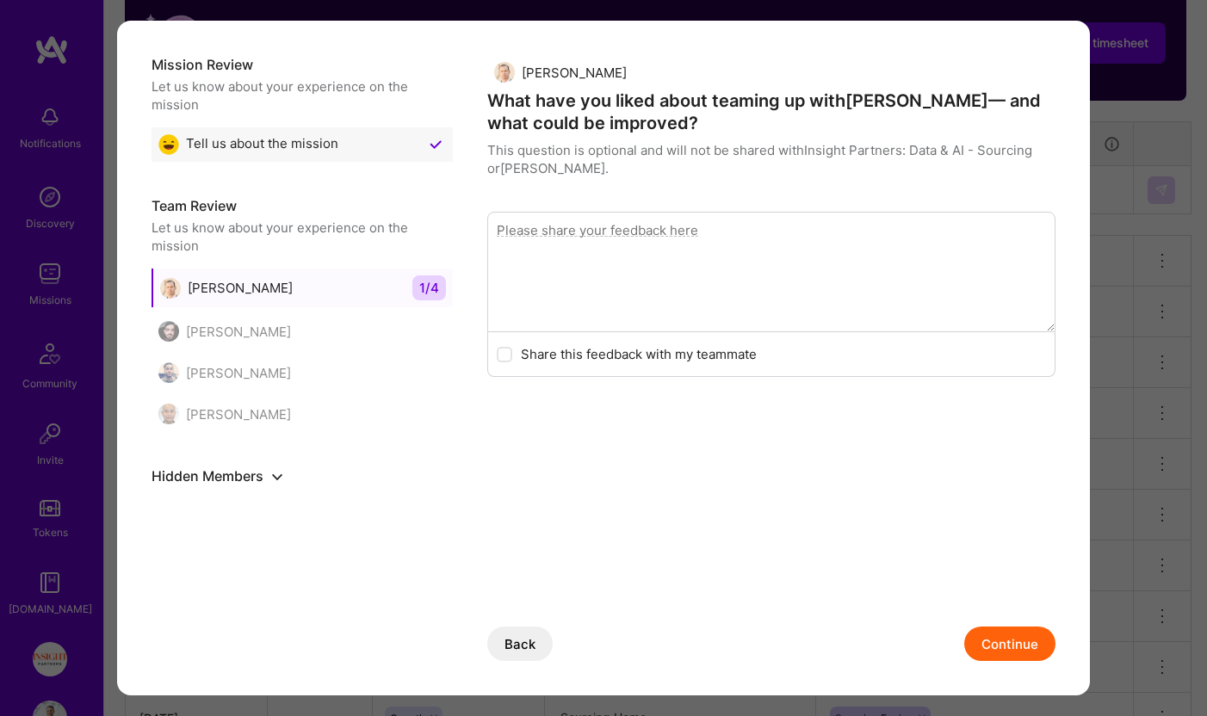
click at [979, 623] on div "Back Continue" at bounding box center [771, 626] width 568 height 69
click at [983, 629] on button "Continue" at bounding box center [1009, 644] width 91 height 34
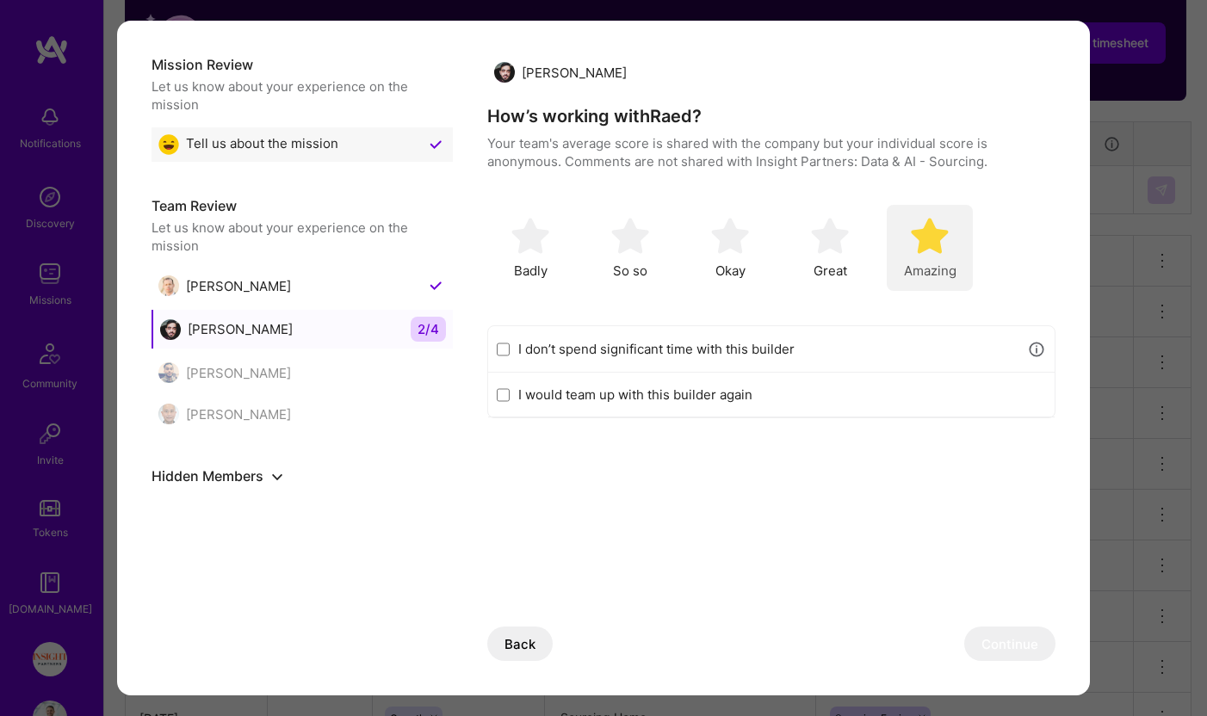
click at [922, 227] on img "modal" at bounding box center [930, 236] width 38 height 38
click at [996, 653] on button "Continue" at bounding box center [1009, 644] width 91 height 34
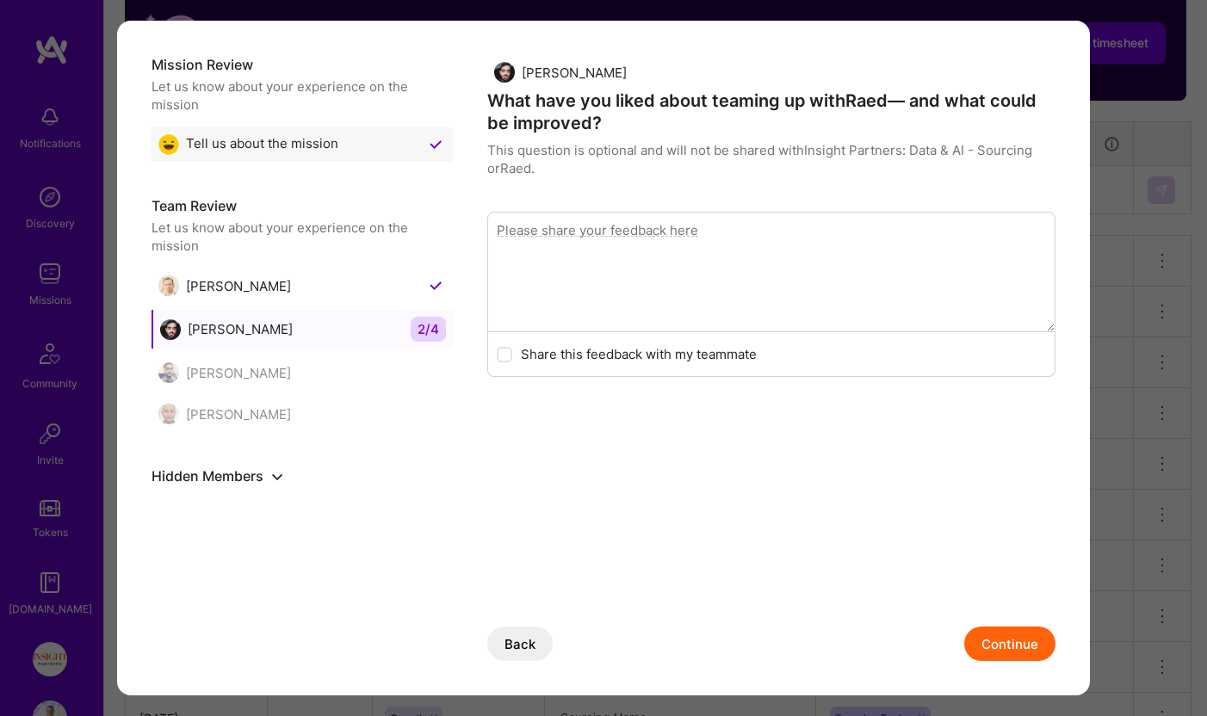
click at [996, 649] on button "Continue" at bounding box center [1009, 644] width 91 height 34
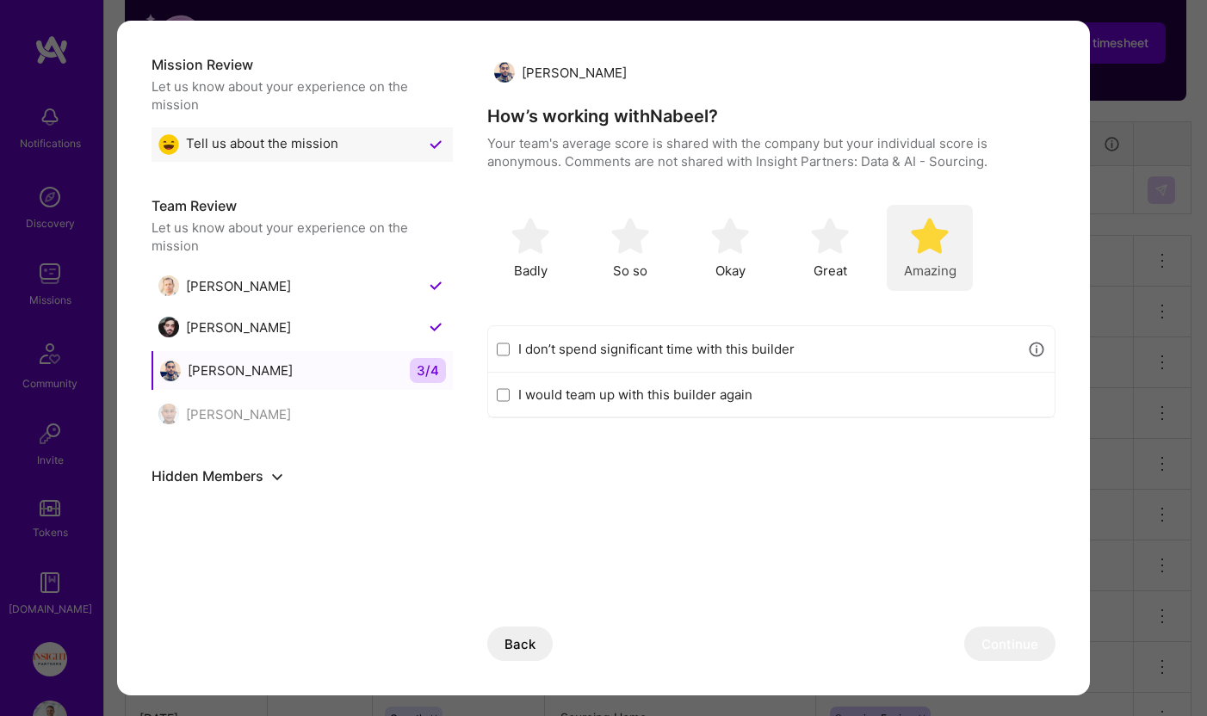
click at [931, 275] on span "Amazing" at bounding box center [930, 271] width 53 height 18
click at [1016, 649] on button "Continue" at bounding box center [1009, 644] width 91 height 34
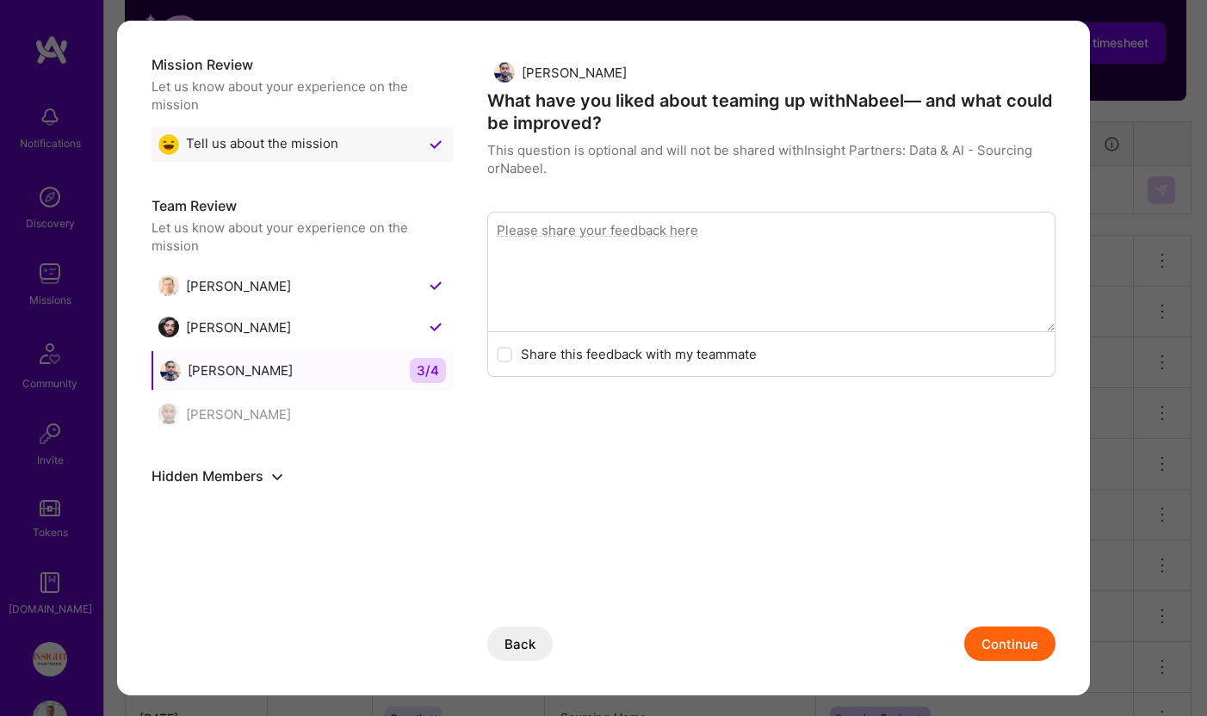
click at [1016, 649] on button "Continue" at bounding box center [1009, 644] width 91 height 34
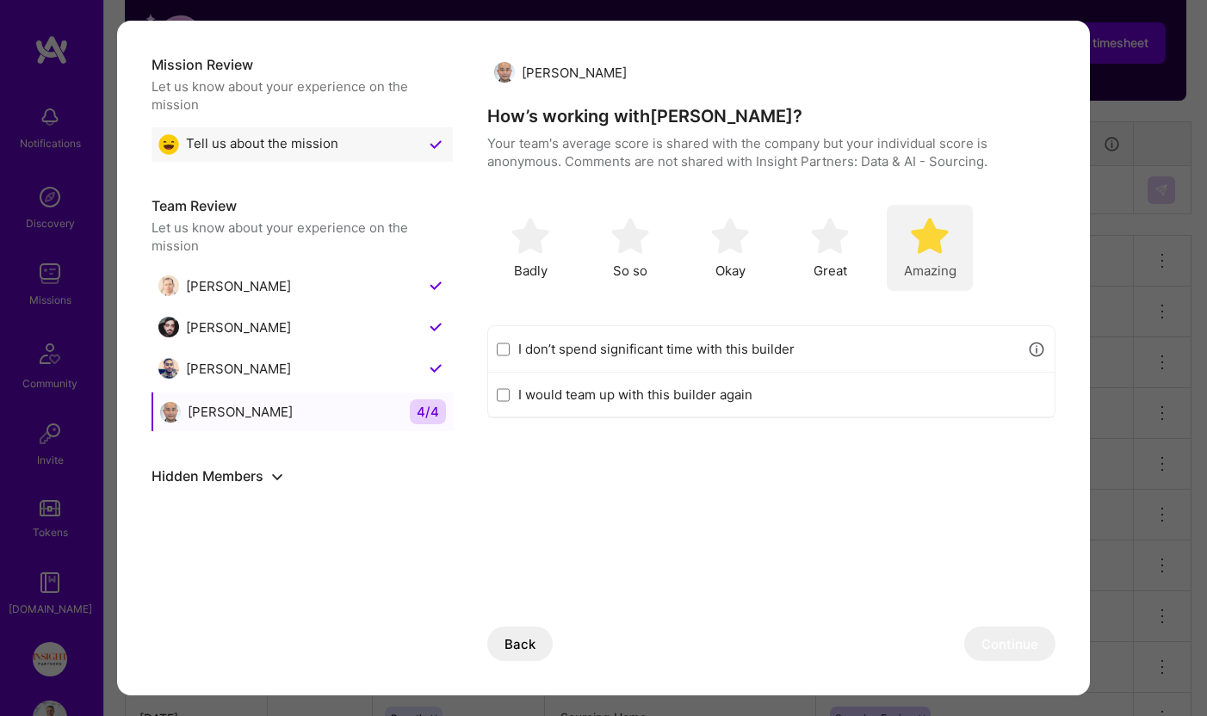
click at [919, 272] on span "Amazing" at bounding box center [930, 271] width 53 height 18
click at [1023, 643] on button "Continue" at bounding box center [1009, 644] width 91 height 34
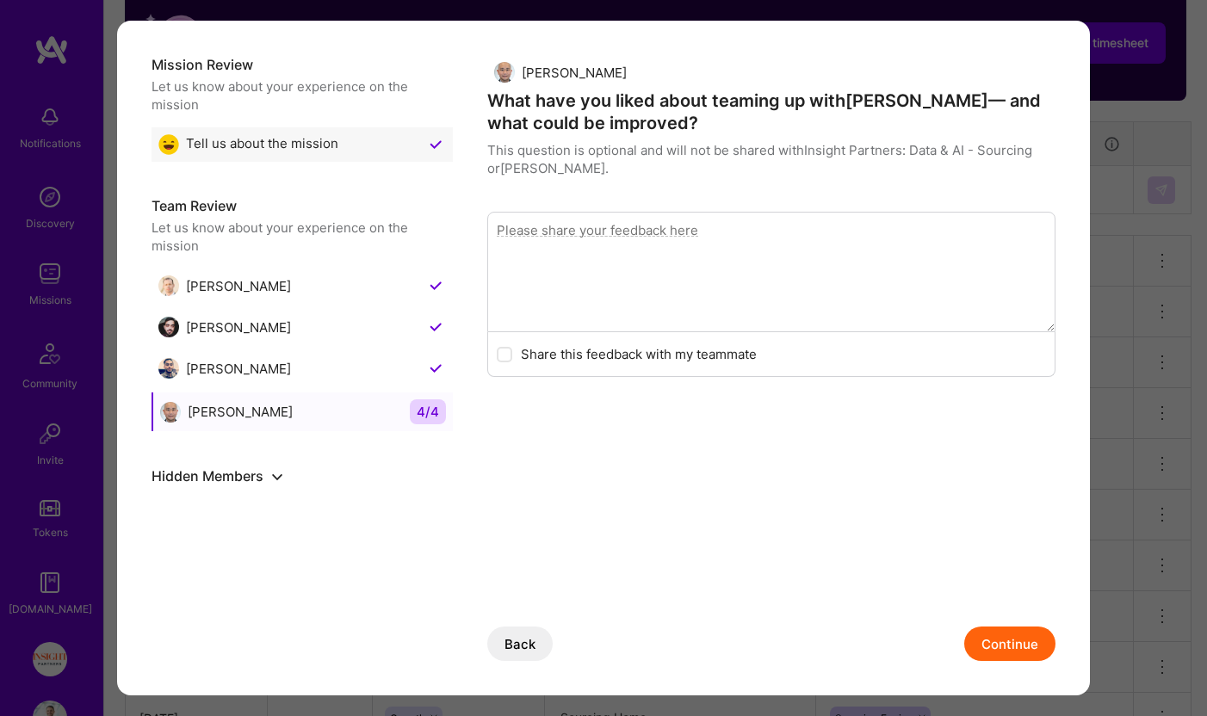
click at [1023, 643] on button "Continue" at bounding box center [1009, 644] width 91 height 34
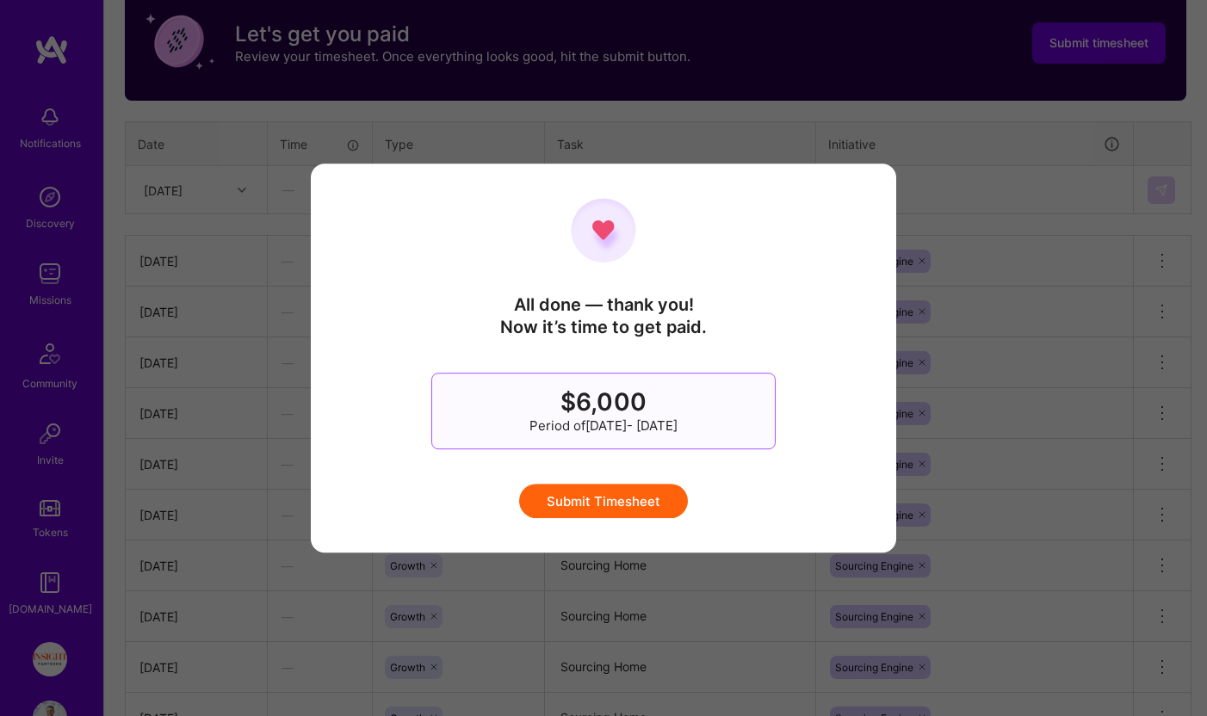
click at [625, 499] on button "Submit Timesheet" at bounding box center [603, 501] width 169 height 34
